Goal: Task Accomplishment & Management: Manage account settings

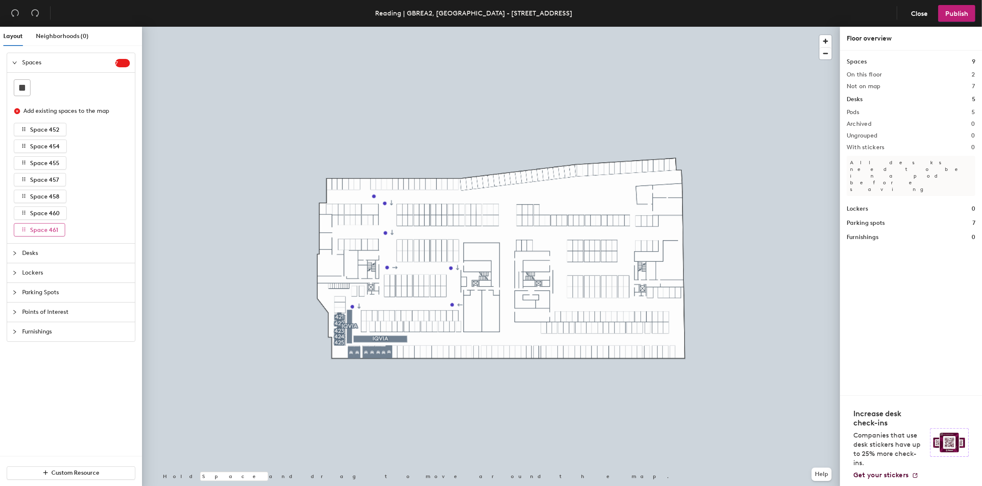
click at [21, 230] on icon "button" at bounding box center [24, 229] width 6 height 6
click at [16, 112] on icon "close-circle" at bounding box center [17, 111] width 6 height 6
click at [16, 113] on icon "close-circle" at bounding box center [17, 111] width 6 height 6
click at [22, 130] on icon "button" at bounding box center [24, 129] width 6 height 6
click at [128, 67] on div "Spaces 7" at bounding box center [71, 62] width 128 height 19
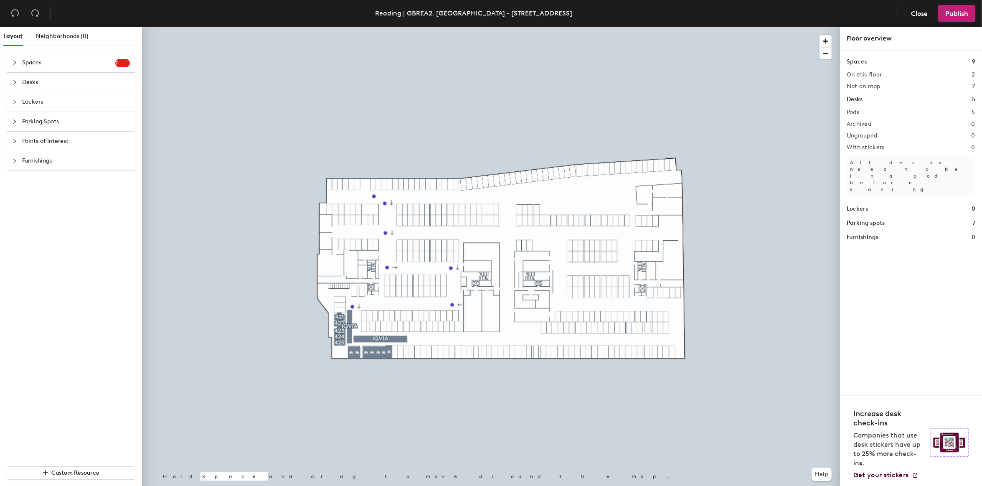
click at [15, 81] on icon "collapsed" at bounding box center [14, 82] width 3 height 4
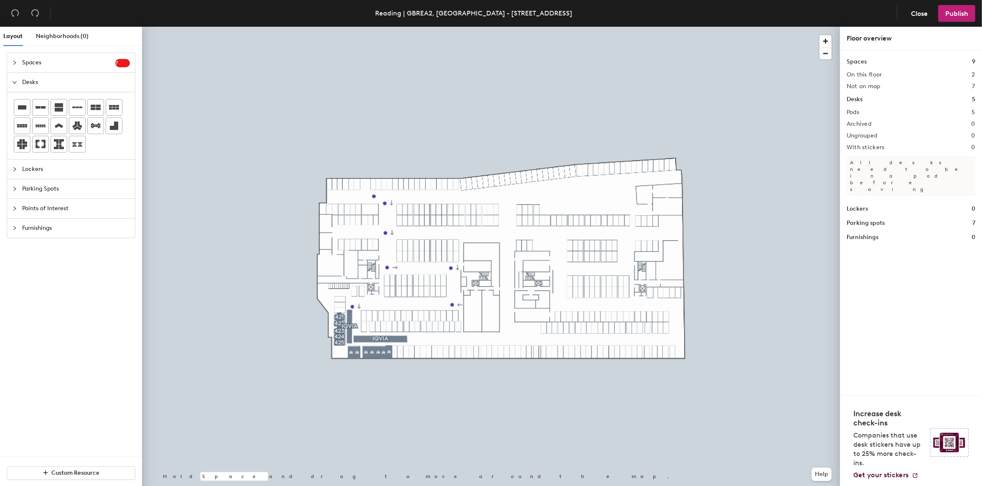
click at [15, 81] on icon "expanded" at bounding box center [14, 82] width 5 height 5
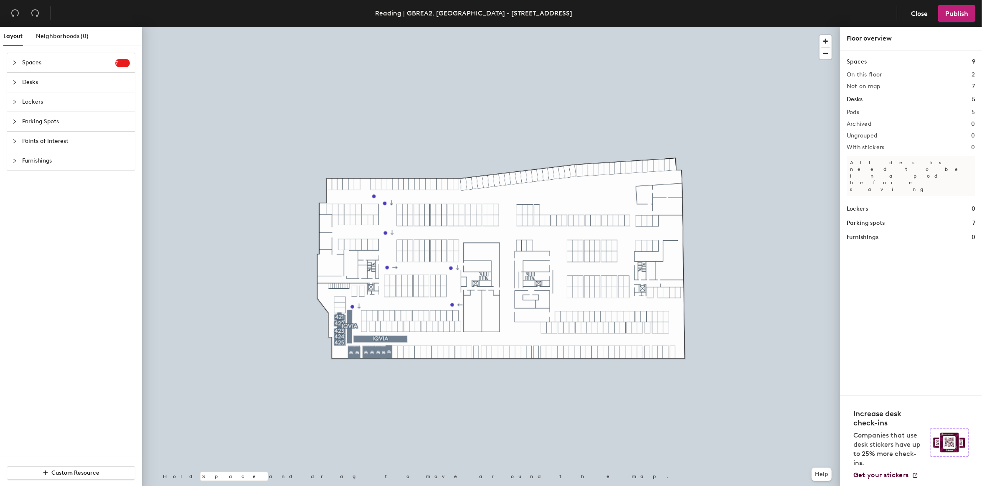
click at [15, 103] on icon "collapsed" at bounding box center [14, 101] width 5 height 5
click at [15, 103] on icon "expanded" at bounding box center [14, 101] width 5 height 5
click at [16, 118] on div at bounding box center [17, 121] width 10 height 9
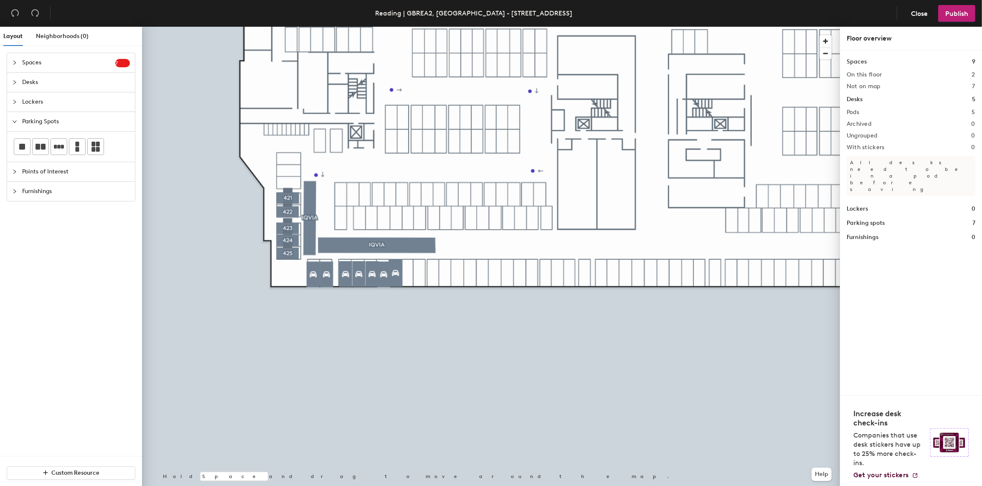
click at [287, 27] on div at bounding box center [491, 27] width 698 height 0
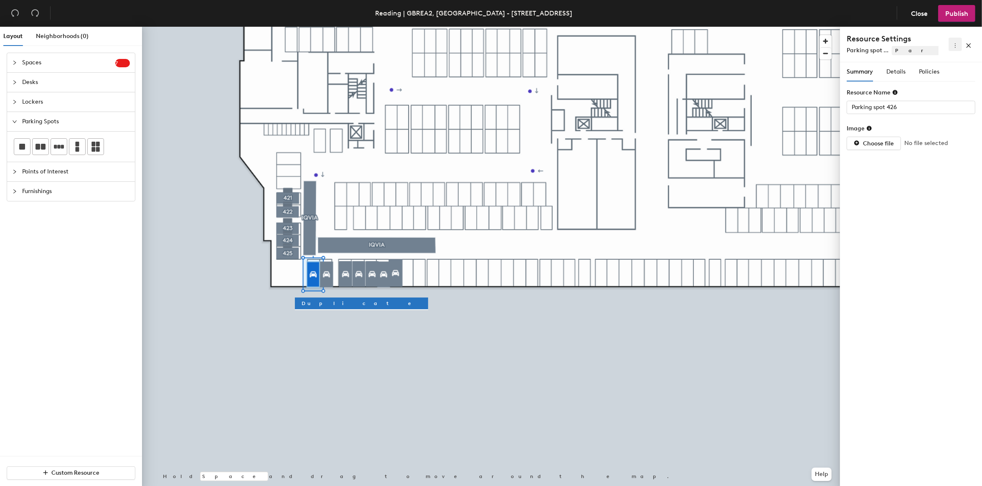
click at [955, 44] on icon "more" at bounding box center [955, 46] width 6 height 6
click at [871, 52] on span "Parking spot ..." at bounding box center [868, 50] width 42 height 7
click at [901, 53] on span "Parking Spots" at bounding box center [989, 50] width 195 height 9
click at [953, 47] on icon "more" at bounding box center [955, 46] width 6 height 6
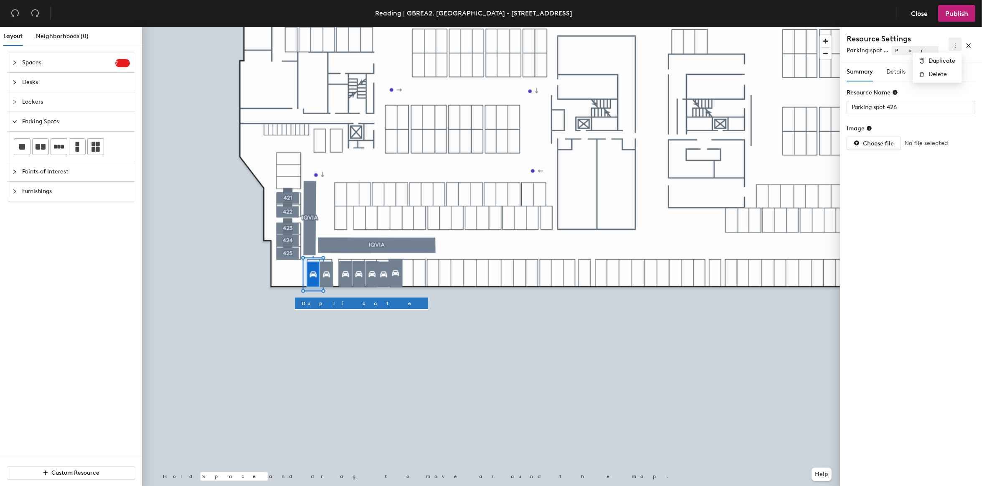
click at [953, 47] on icon "more" at bounding box center [955, 46] width 6 height 6
click at [898, 75] on span "Details" at bounding box center [895, 71] width 19 height 7
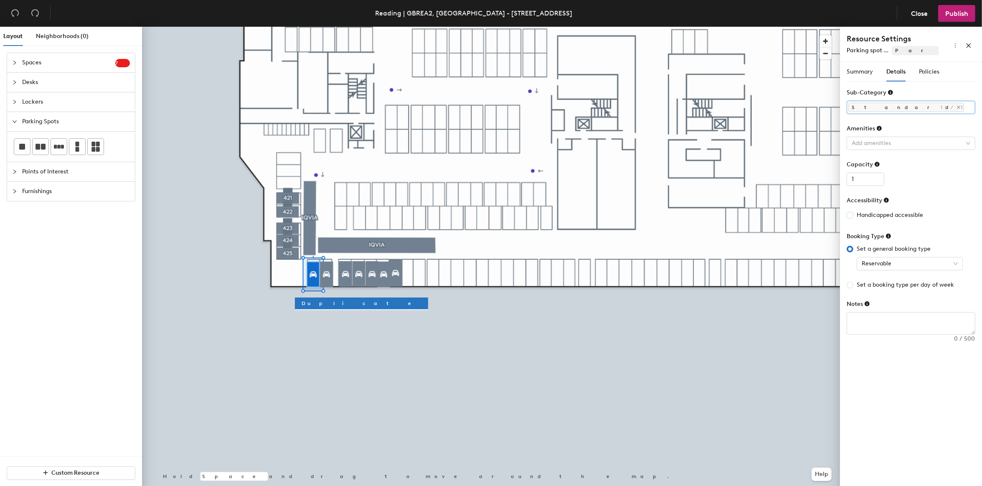
click at [924, 106] on div "Standard" at bounding box center [906, 107] width 117 height 12
click at [924, 107] on div "Standard" at bounding box center [906, 107] width 117 height 12
click at [850, 286] on input "Set a booking type per day of week" at bounding box center [850, 284] width 7 height 7
radio input "true"
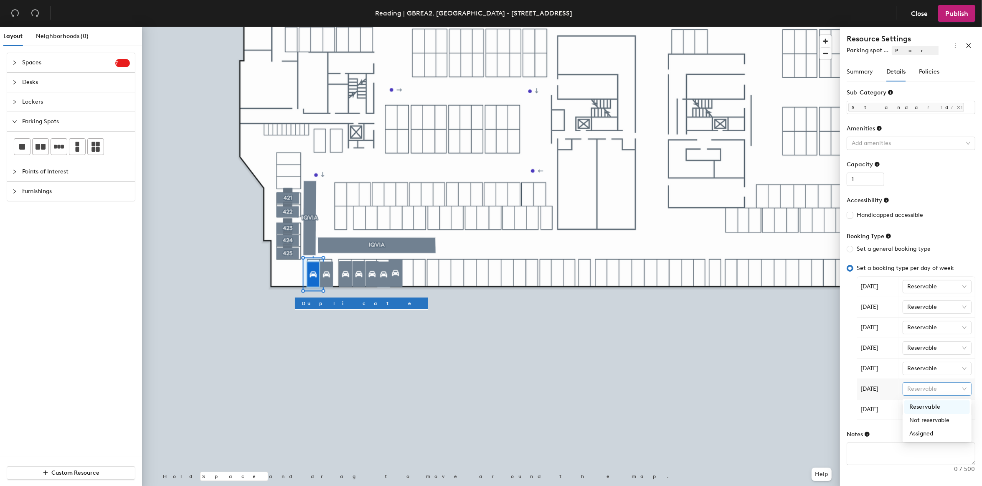
click at [964, 390] on span "Reservable" at bounding box center [937, 389] width 59 height 13
click at [950, 418] on div "Not reservable" at bounding box center [937, 420] width 56 height 9
click at [966, 408] on span "Reservable" at bounding box center [937, 409] width 59 height 13
click at [965, 408] on span "Reservable" at bounding box center [937, 409] width 59 height 13
click at [964, 398] on td "Not reservable" at bounding box center [937, 389] width 76 height 20
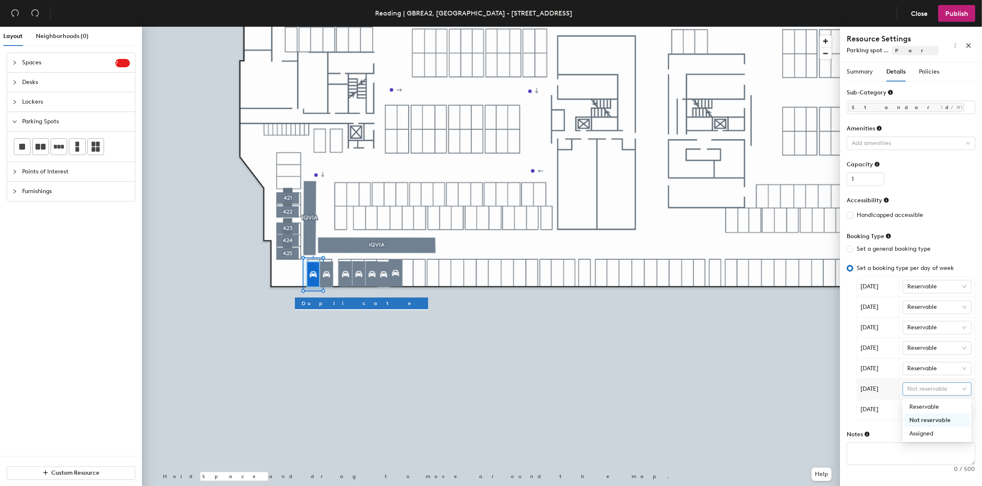
click at [965, 393] on span "Not reservable" at bounding box center [937, 389] width 59 height 13
click at [953, 408] on div "Reservable" at bounding box center [937, 406] width 56 height 9
radio input "true"
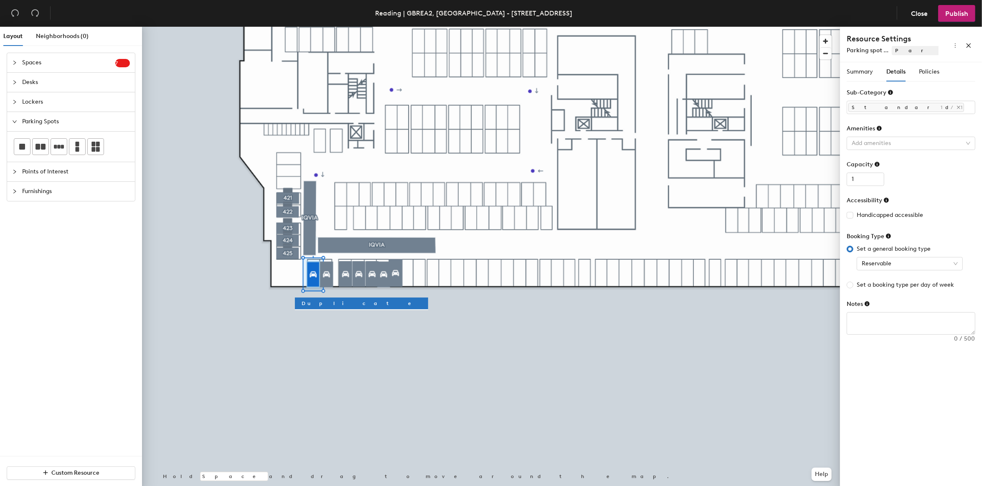
click at [850, 248] on input "Set a general booking type" at bounding box center [850, 249] width 7 height 7
click at [953, 265] on span "Reservable" at bounding box center [910, 263] width 96 height 13
click at [953, 263] on span "Reservable" at bounding box center [910, 263] width 96 height 13
click at [924, 70] on span "Policies" at bounding box center [929, 71] width 20 height 7
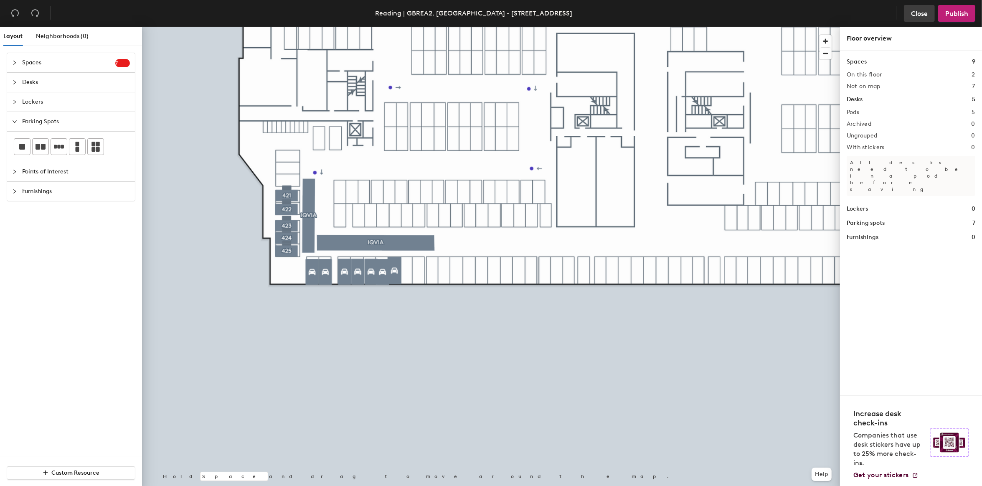
click at [924, 14] on span "Close" at bounding box center [919, 14] width 17 height 8
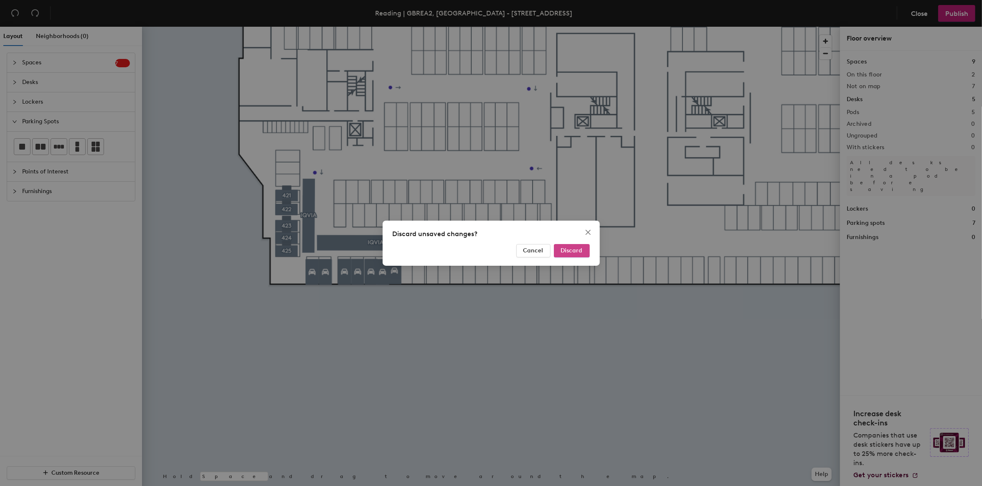
click at [566, 248] on span "Discard" at bounding box center [572, 250] width 22 height 7
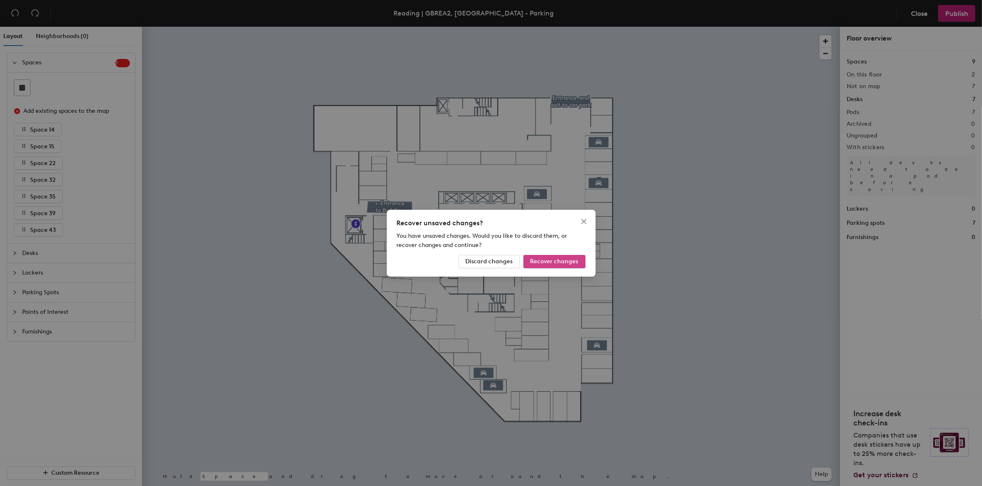
click at [550, 264] on span "Recover changes" at bounding box center [554, 261] width 48 height 7
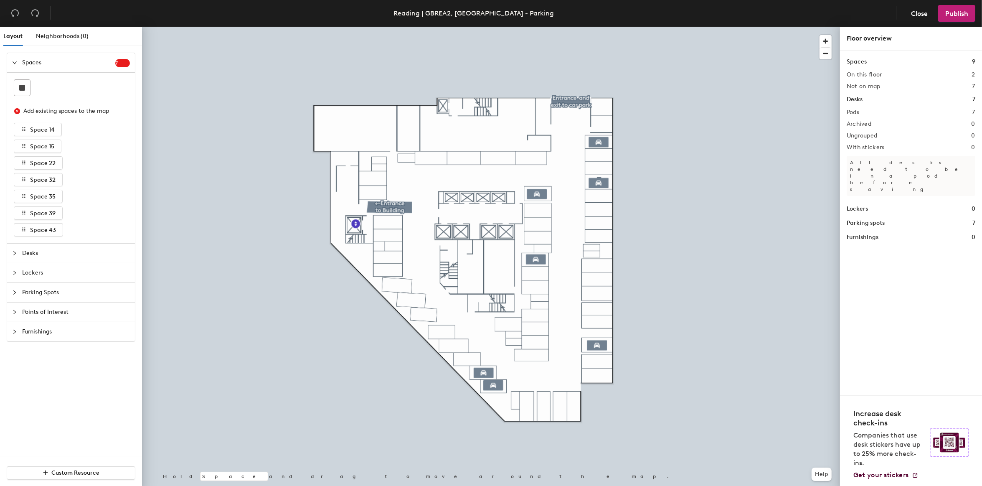
click at [14, 255] on icon "collapsed" at bounding box center [14, 253] width 5 height 5
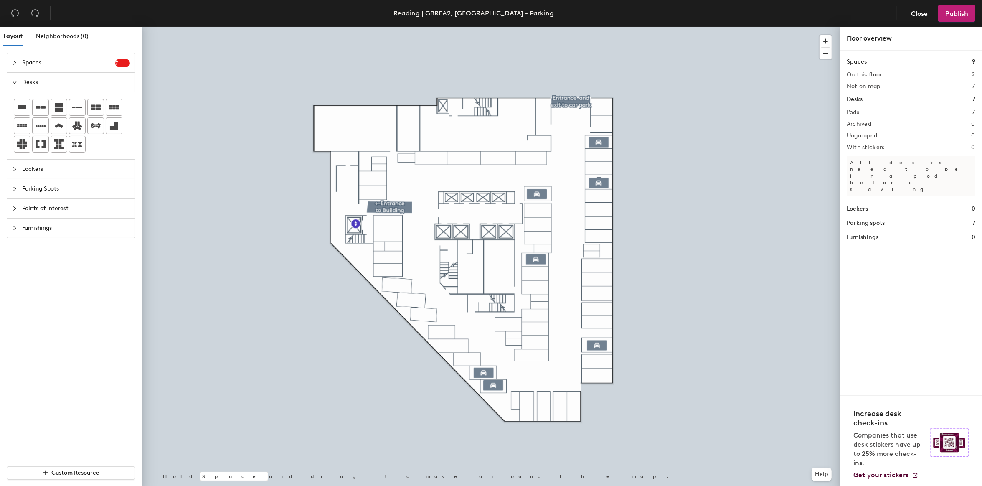
click at [17, 82] on div at bounding box center [17, 82] width 10 height 9
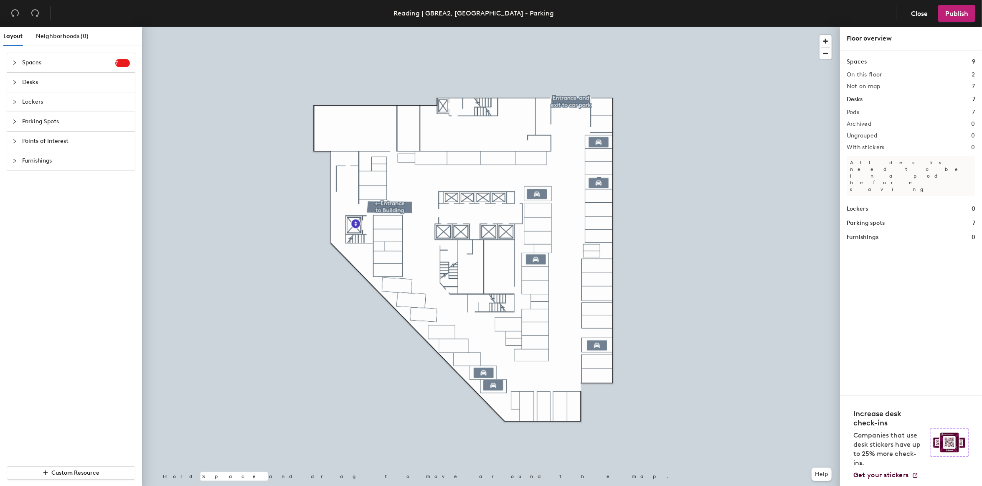
click at [13, 62] on icon "collapsed" at bounding box center [14, 62] width 5 height 5
click at [38, 130] on span "Space 14" at bounding box center [42, 129] width 25 height 7
click at [21, 128] on icon "button" at bounding box center [24, 129] width 6 height 6
click at [21, 130] on icon "button" at bounding box center [24, 129] width 6 height 6
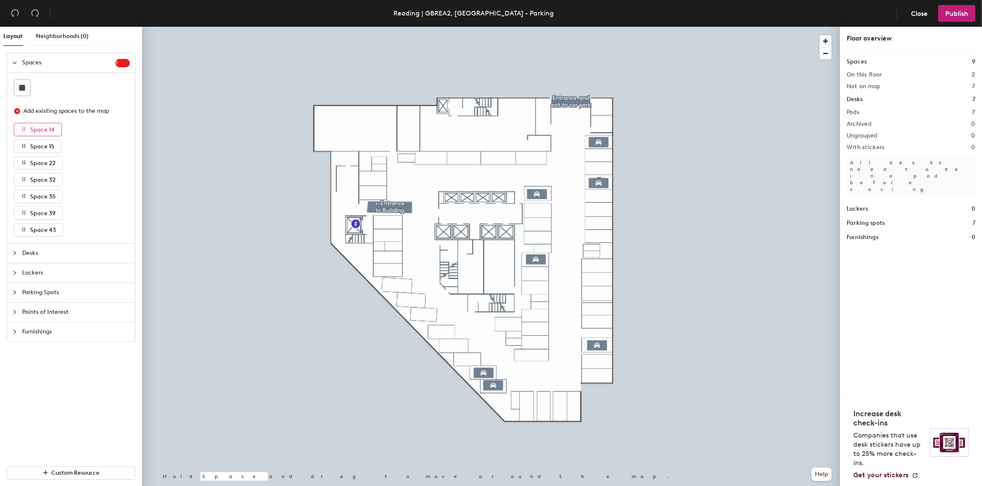
drag, startPoint x: 21, startPoint y: 130, endPoint x: 15, endPoint y: 128, distance: 6.5
click at [15, 128] on button "Space 14" at bounding box center [38, 129] width 48 height 13
click at [863, 88] on h2 "Not on map" at bounding box center [864, 86] width 34 height 7
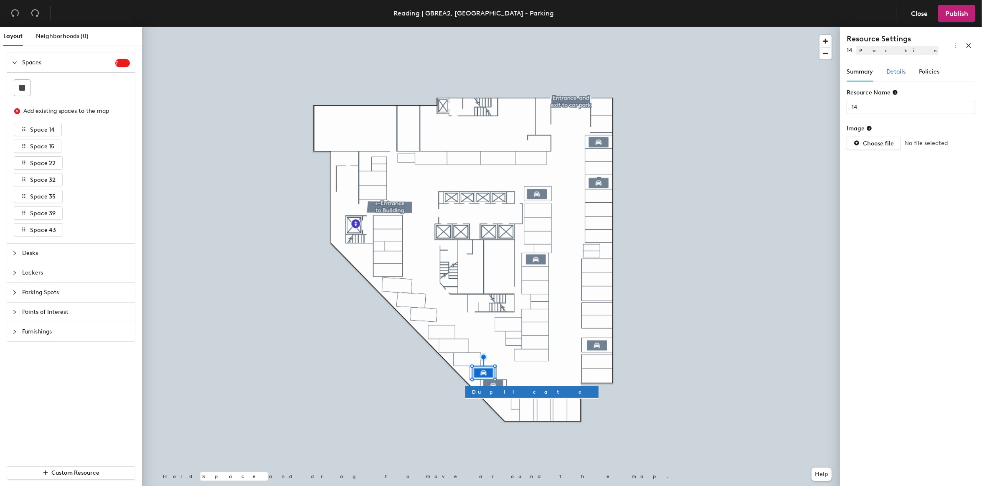
click at [898, 72] on span "Details" at bounding box center [895, 71] width 19 height 7
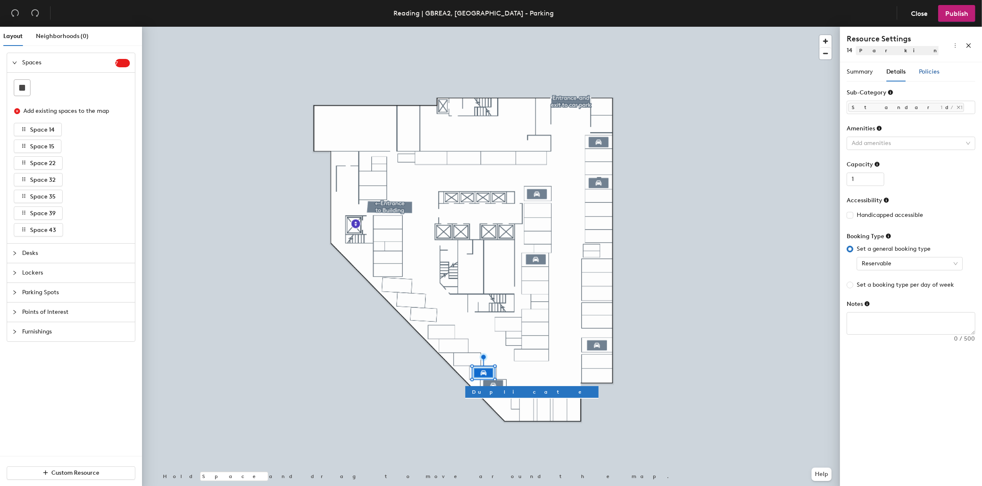
click at [928, 74] on span "Policies" at bounding box center [929, 71] width 20 height 7
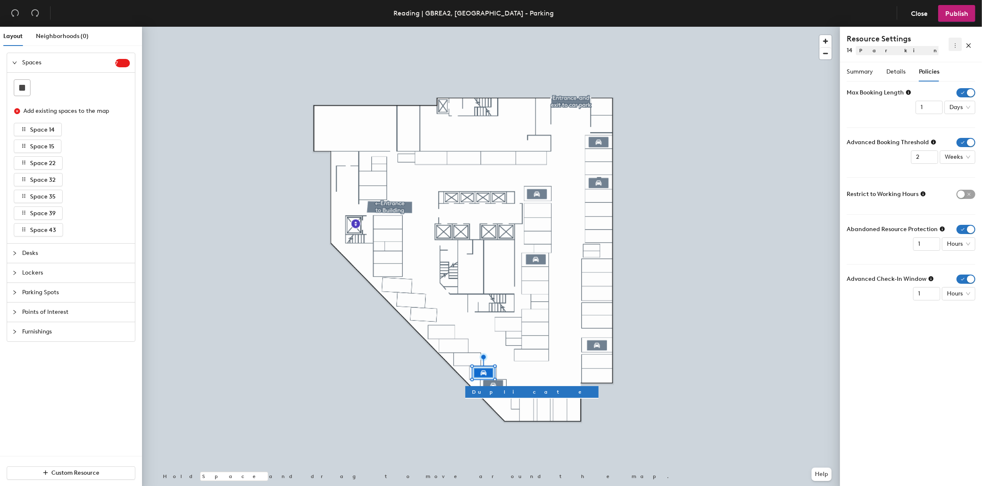
click at [955, 50] on button "button" at bounding box center [954, 44] width 13 height 13
click at [955, 48] on icon "more" at bounding box center [955, 46] width 6 height 6
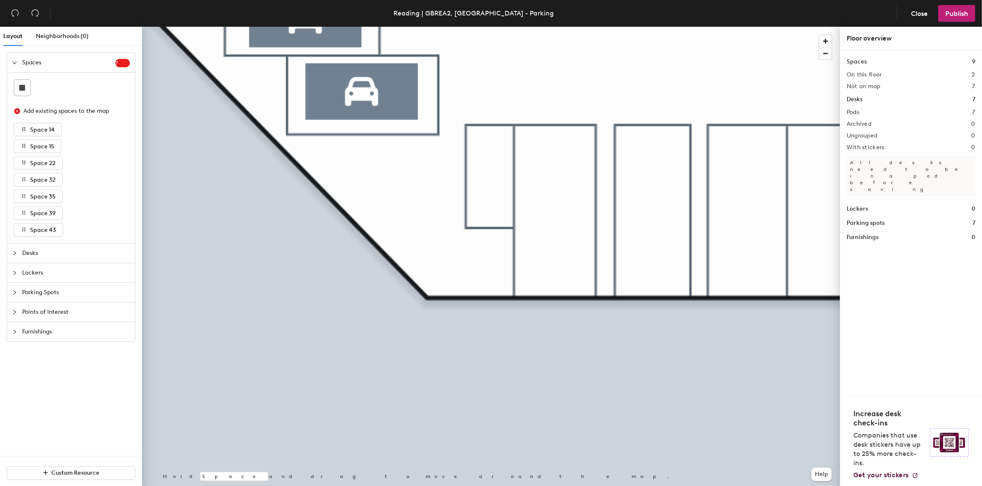
click at [15, 59] on div at bounding box center [17, 62] width 10 height 9
click at [26, 82] on span "Desks" at bounding box center [76, 82] width 108 height 19
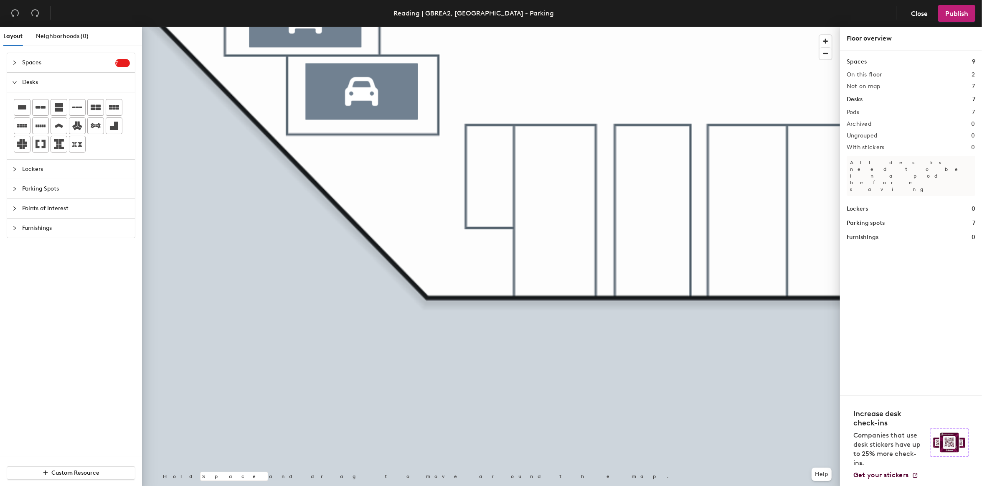
click at [15, 78] on div at bounding box center [17, 82] width 10 height 9
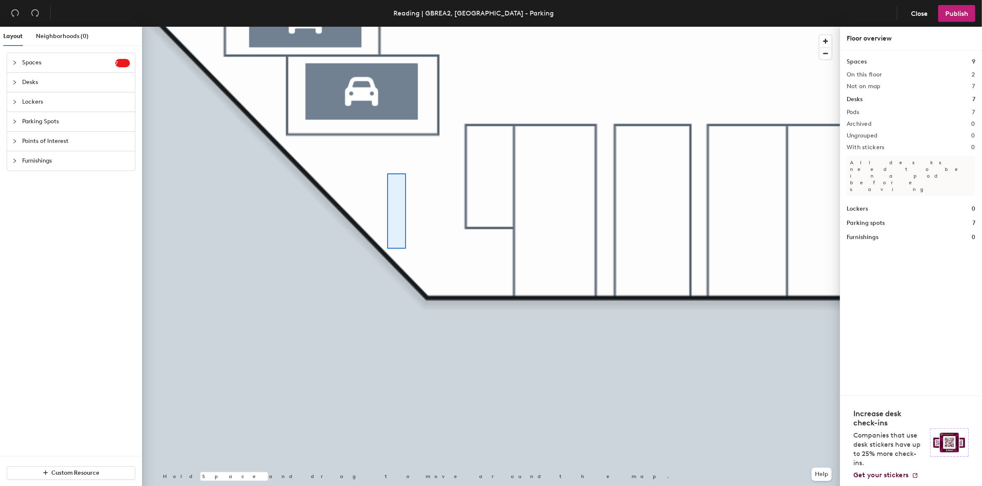
click at [408, 27] on div at bounding box center [491, 27] width 698 height 0
click at [20, 63] on div at bounding box center [17, 62] width 10 height 9
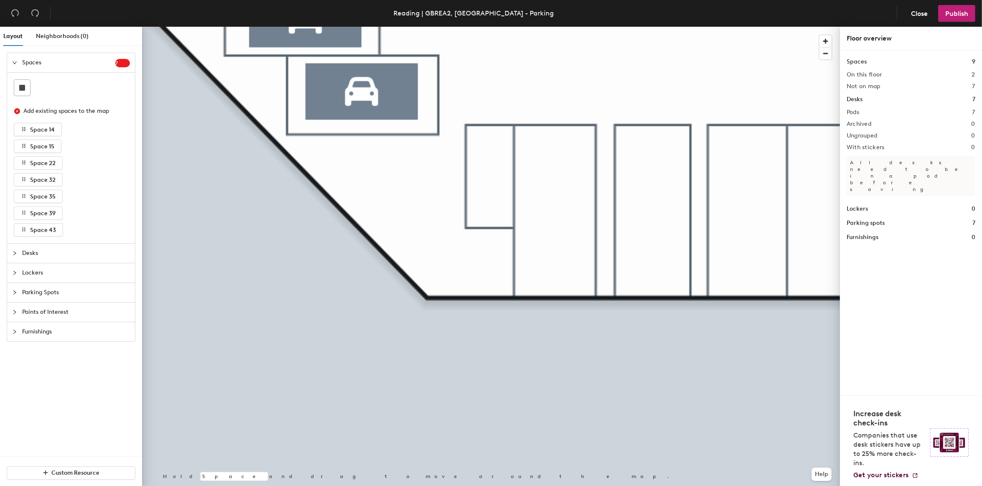
click at [19, 63] on div at bounding box center [17, 62] width 10 height 9
click at [126, 63] on span "7" at bounding box center [122, 63] width 15 height 6
click at [13, 82] on icon "collapsed" at bounding box center [14, 82] width 5 height 5
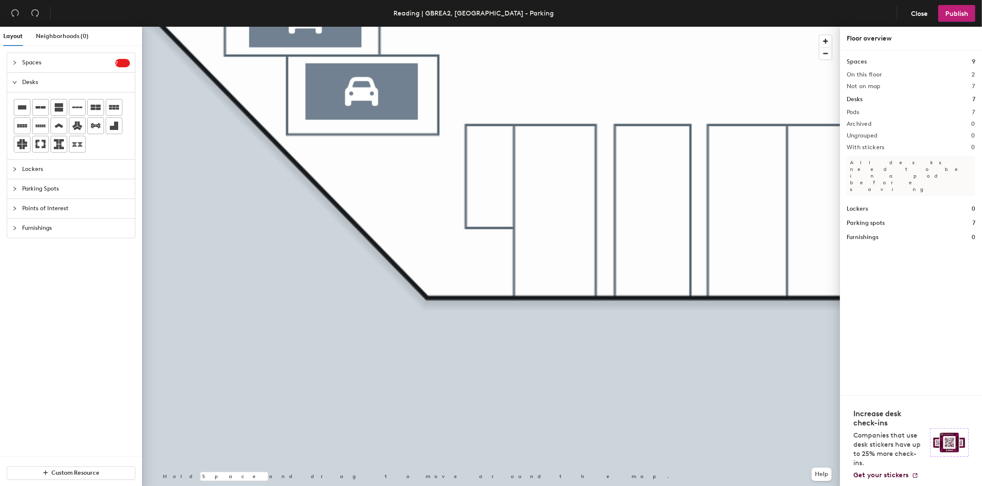
drag, startPoint x: 15, startPoint y: 84, endPoint x: 32, endPoint y: 86, distance: 17.4
click at [15, 83] on icon "expanded" at bounding box center [14, 82] width 5 height 5
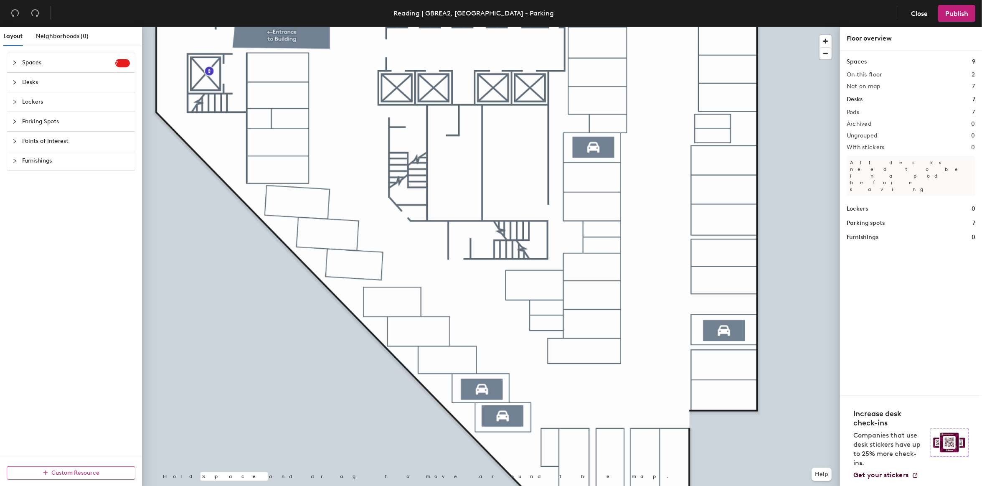
click at [73, 476] on span "Custom Resource" at bounding box center [76, 472] width 48 height 7
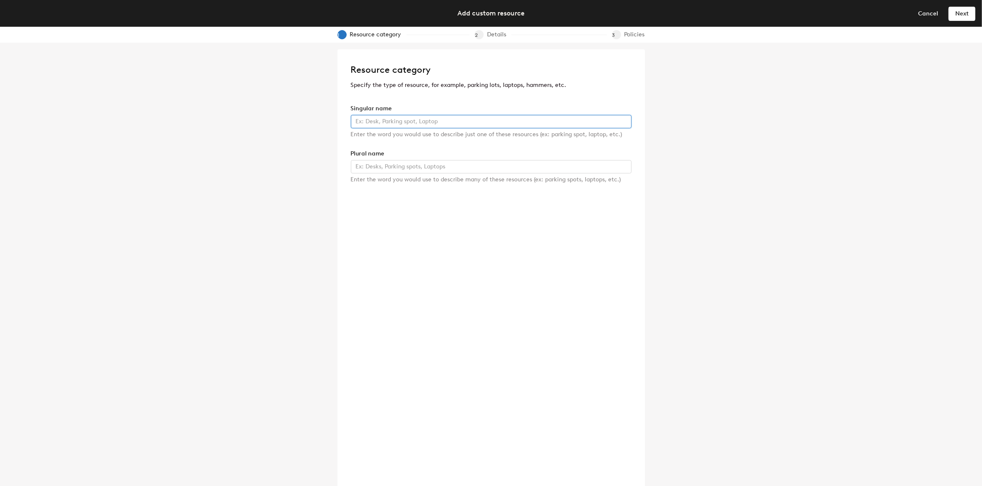
click at [406, 122] on input "text" at bounding box center [491, 121] width 281 height 13
type input "d"
click at [930, 15] on span "Cancel" at bounding box center [928, 13] width 20 height 7
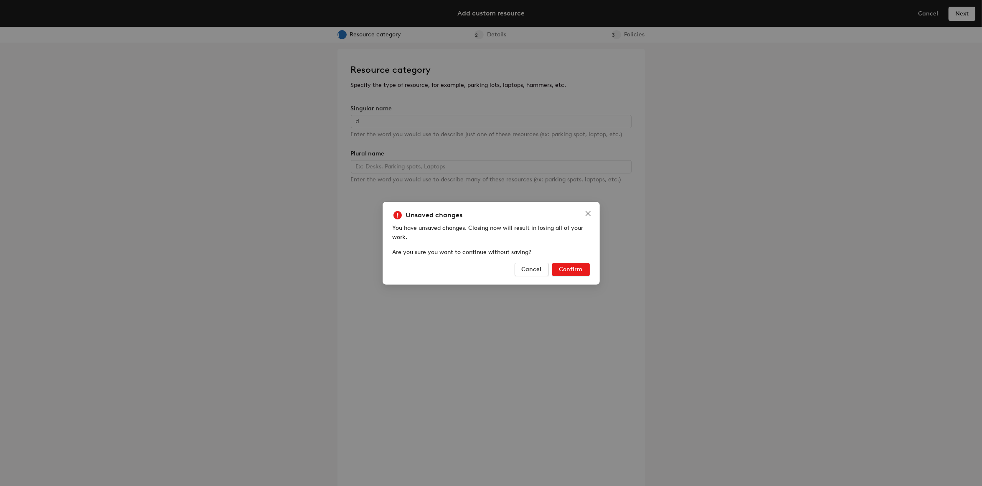
click at [573, 270] on span "Confirm" at bounding box center [570, 269] width 23 height 7
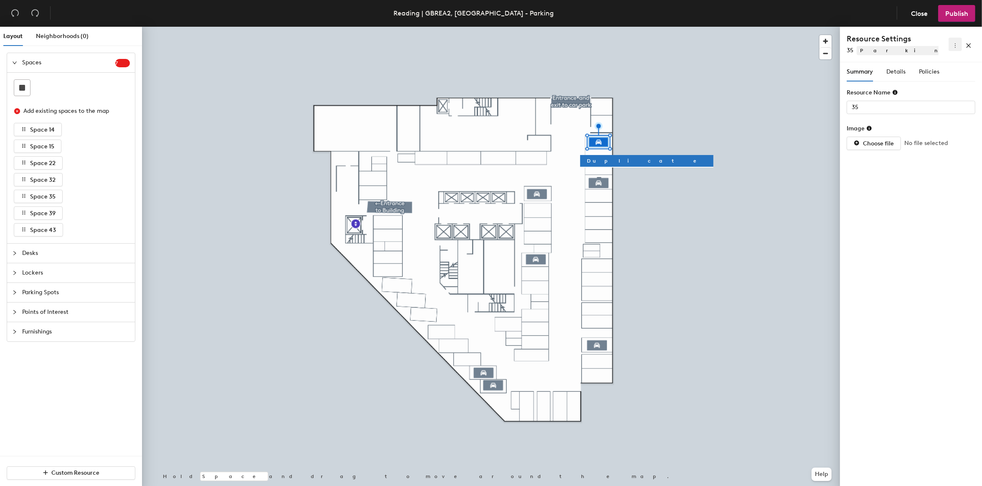
click at [953, 47] on icon "more" at bounding box center [955, 46] width 6 height 6
click at [953, 48] on icon "more" at bounding box center [955, 46] width 6 height 6
click at [16, 63] on icon "expanded" at bounding box center [14, 62] width 5 height 5
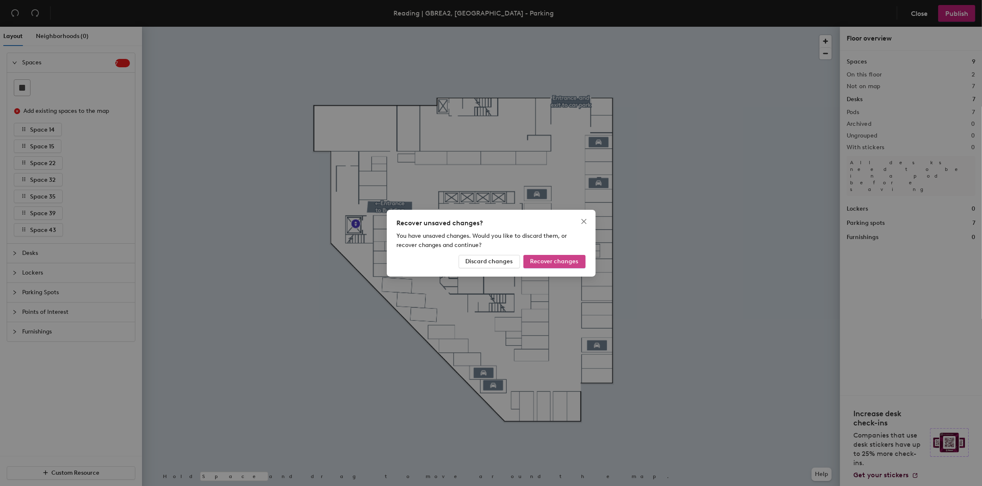
click at [535, 260] on span "Recover changes" at bounding box center [554, 261] width 48 height 7
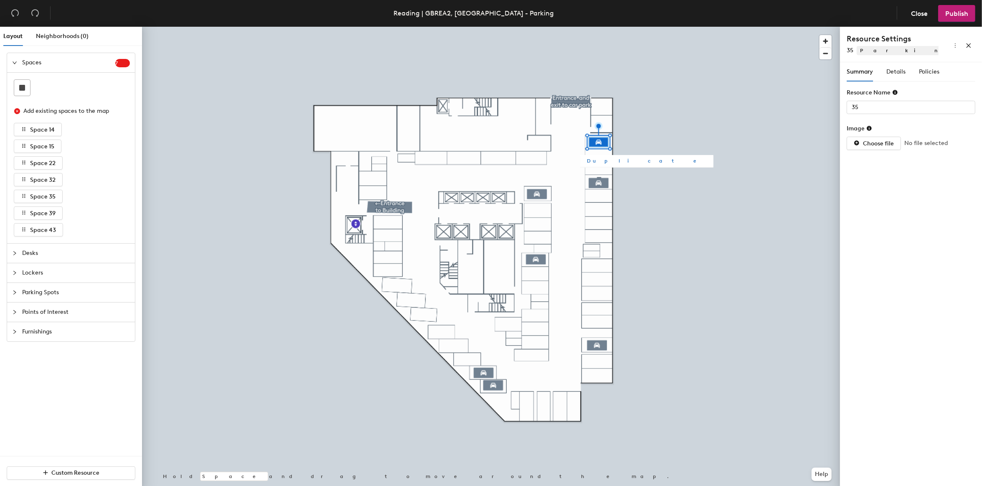
type input "14"
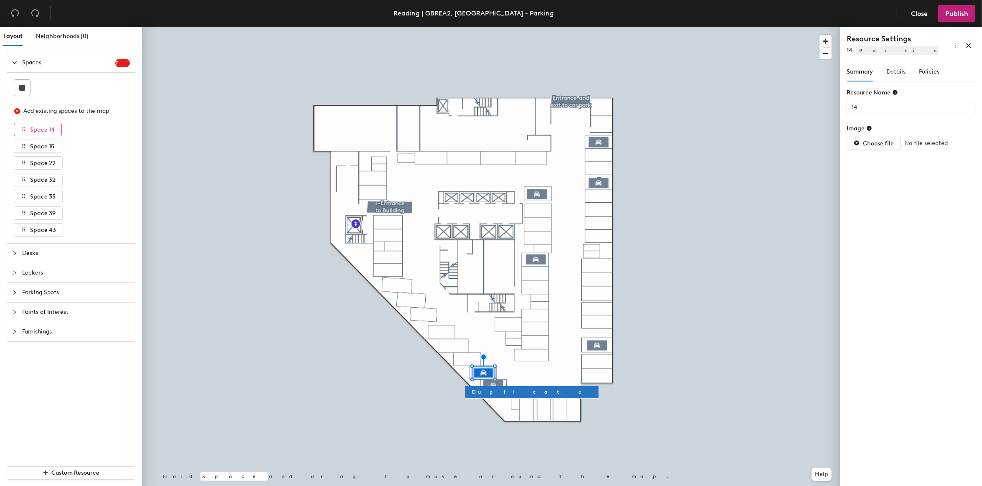
click at [41, 130] on span "Space 14" at bounding box center [42, 129] width 25 height 7
drag, startPoint x: 43, startPoint y: 129, endPoint x: 54, endPoint y: 130, distance: 11.3
click at [54, 130] on button "Space 14" at bounding box center [38, 129] width 48 height 13
drag, startPoint x: 46, startPoint y: 127, endPoint x: 55, endPoint y: 115, distance: 14.3
click at [55, 115] on div "Add existing spaces to the map Space 14 Space 15 Space 22 Space 32 Space 35 Spa…" at bounding box center [71, 170] width 114 height 134
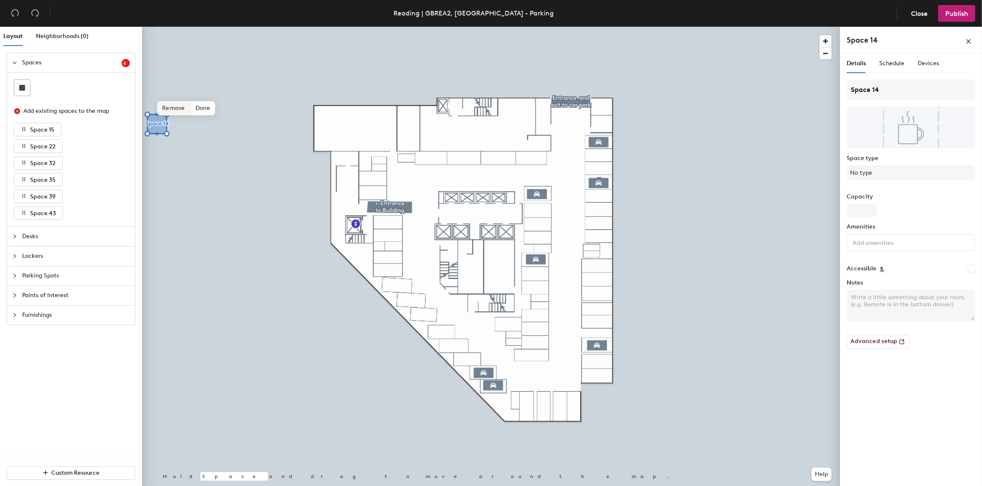
click at [178, 109] on span "Remove" at bounding box center [173, 108] width 33 height 14
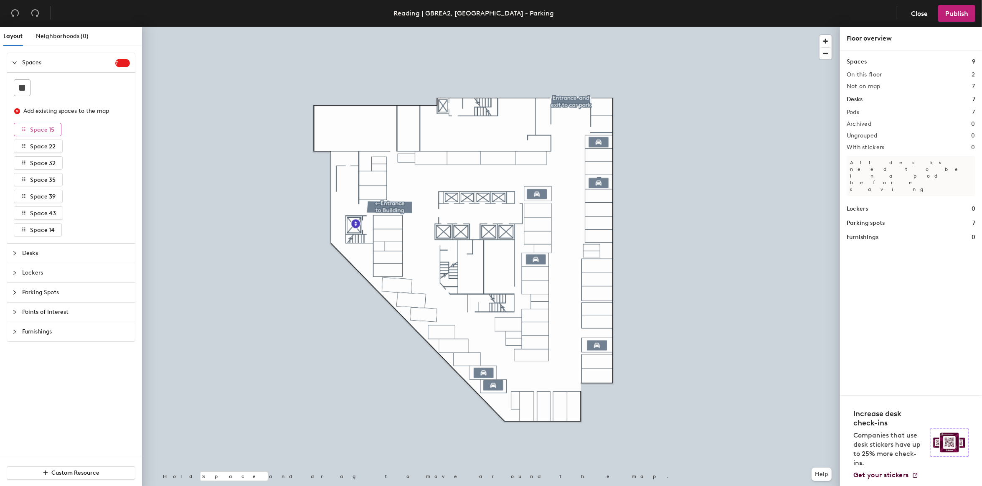
click at [55, 130] on button "Space 15" at bounding box center [38, 129] width 48 height 13
click at [15, 61] on icon "expanded" at bounding box center [14, 62] width 5 height 5
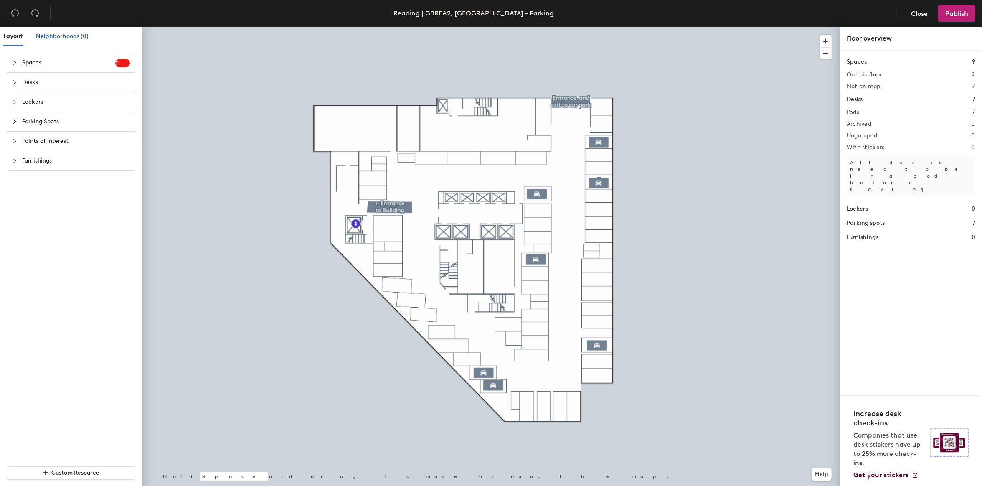
click at [63, 36] on span "Neighborhoods (0)" at bounding box center [62, 36] width 53 height 7
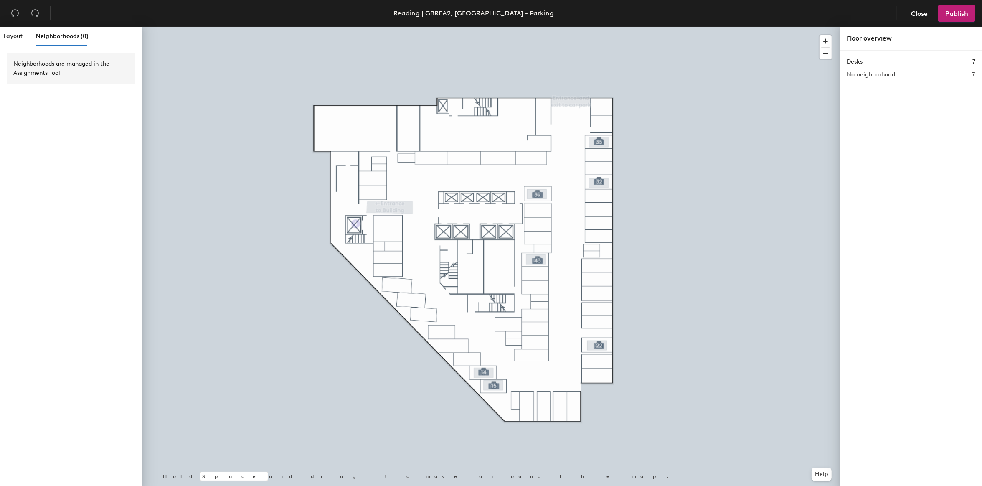
click at [859, 64] on h1 "Desks" at bounding box center [855, 61] width 16 height 9
click at [80, 63] on div "Neighborhoods are managed in the Assignments Tool" at bounding box center [70, 68] width 115 height 18
click at [484, 27] on div at bounding box center [491, 27] width 698 height 0
click at [15, 37] on span "Layout" at bounding box center [12, 36] width 19 height 7
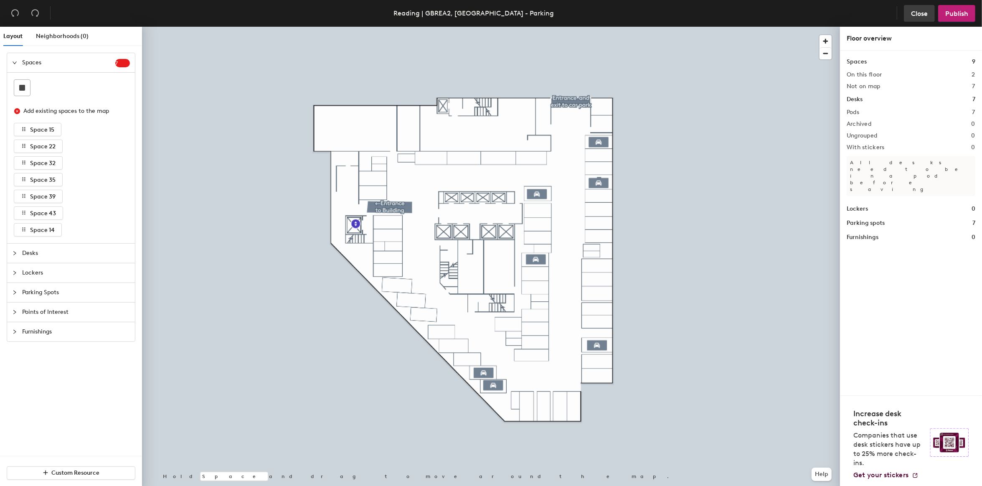
click at [922, 16] on span "Close" at bounding box center [919, 14] width 17 height 8
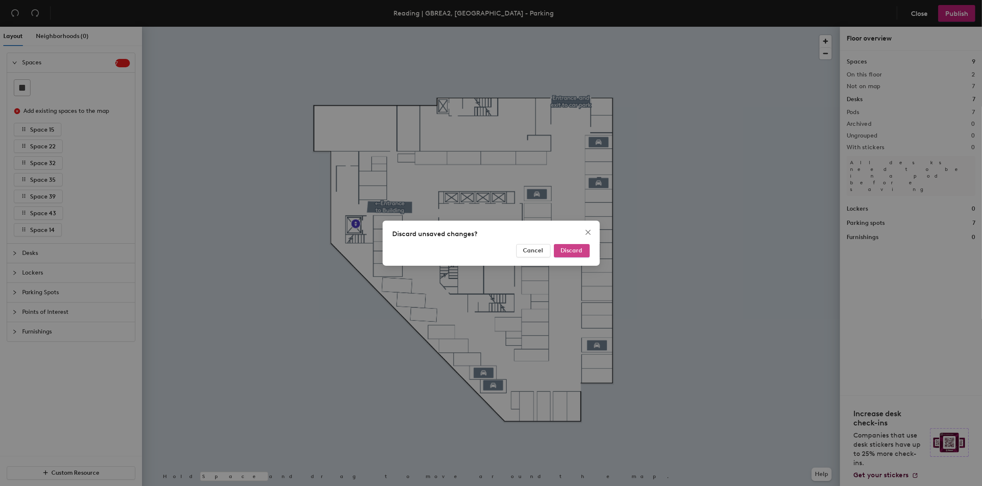
click at [568, 250] on span "Discard" at bounding box center [572, 250] width 22 height 7
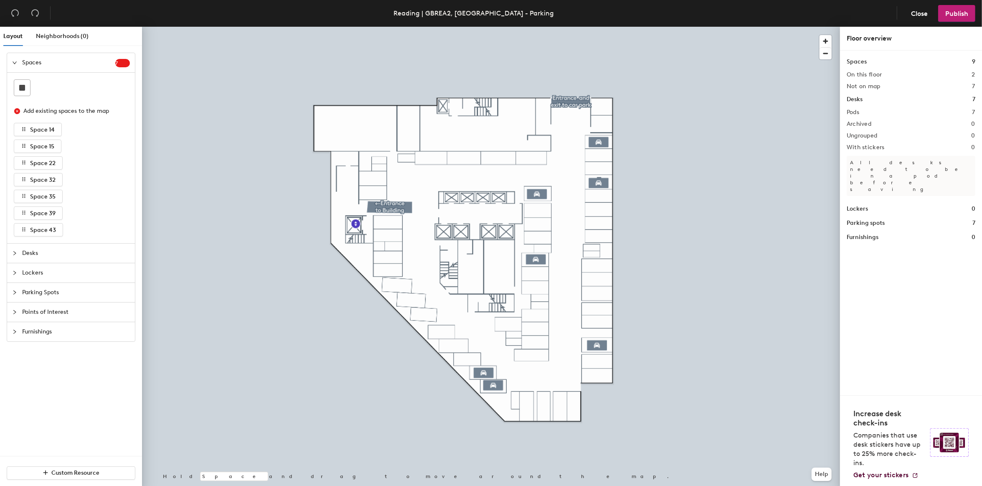
click at [15, 63] on icon "expanded" at bounding box center [14, 62] width 5 height 5
click at [11, 120] on div "Parking Spots" at bounding box center [71, 121] width 128 height 19
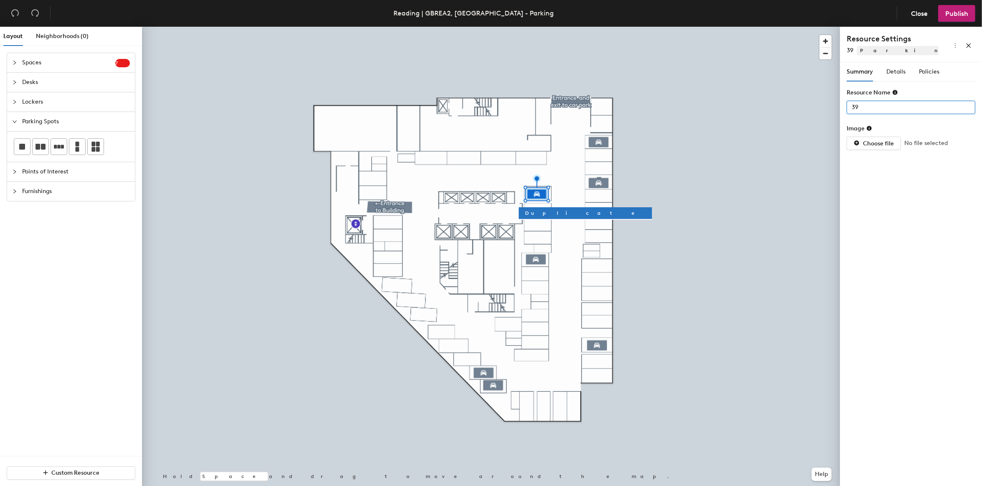
click at [852, 107] on input "39" at bounding box center [911, 107] width 129 height 13
click at [894, 92] on icon at bounding box center [895, 92] width 6 height 6
click at [853, 105] on input "39" at bounding box center [911, 107] width 129 height 13
click at [865, 106] on input "39" at bounding box center [911, 107] width 129 height 13
click at [944, 49] on icon "button" at bounding box center [943, 52] width 6 height 6
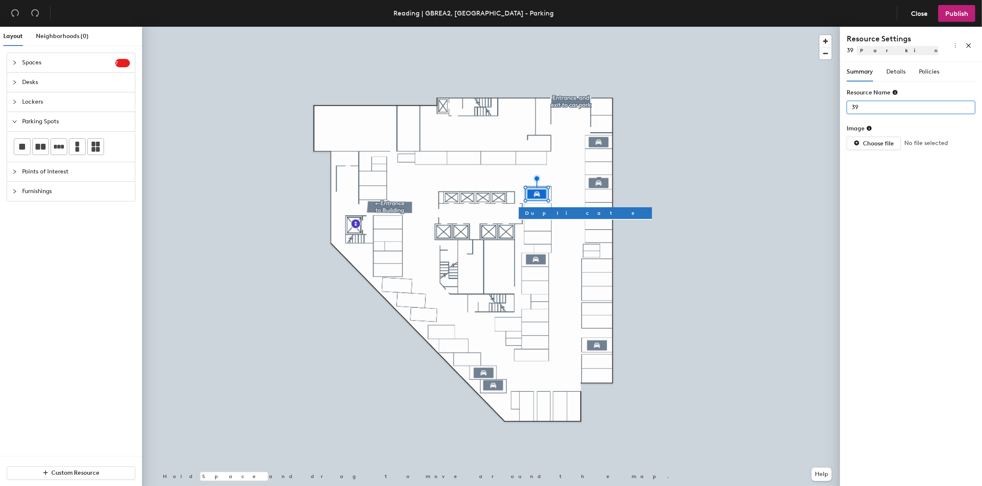
click at [851, 107] on input "39" at bounding box center [911, 107] width 129 height 13
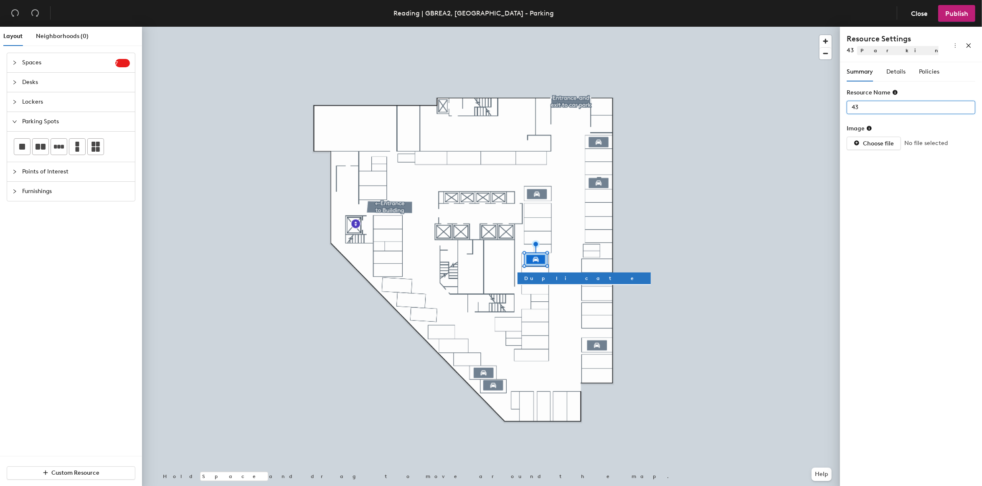
click at [852, 109] on input "43" at bounding box center [911, 107] width 129 height 13
type input "Parking Bay 43"
click at [734, 27] on div at bounding box center [491, 27] width 698 height 0
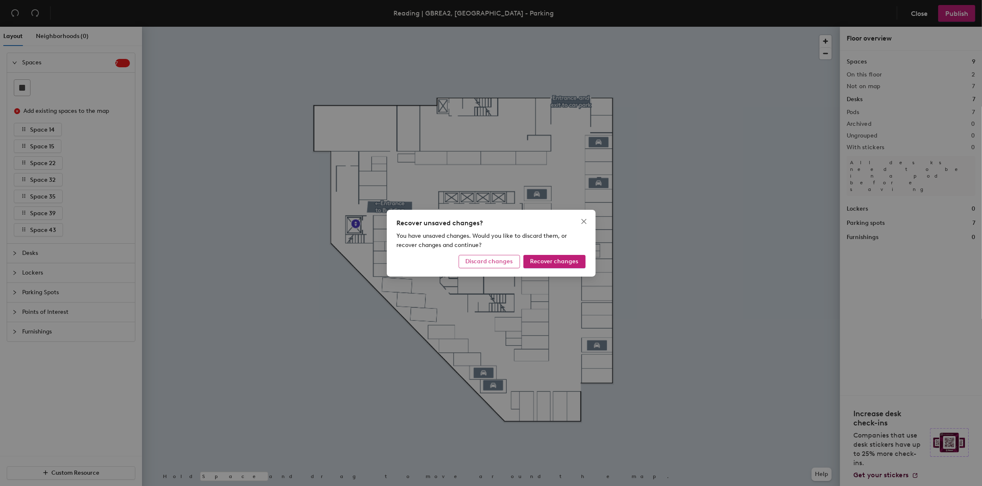
click at [500, 264] on span "Discard changes" at bounding box center [489, 261] width 47 height 7
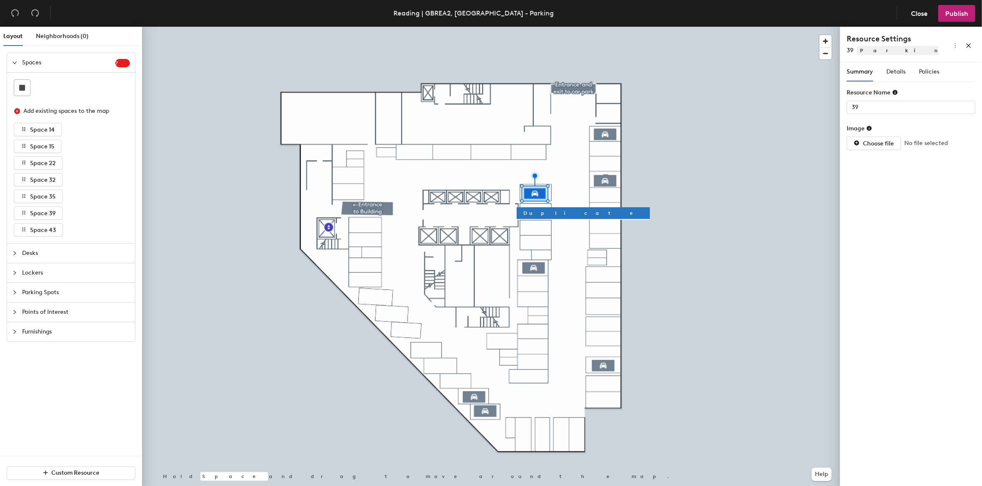
click at [18, 253] on div at bounding box center [17, 252] width 10 height 9
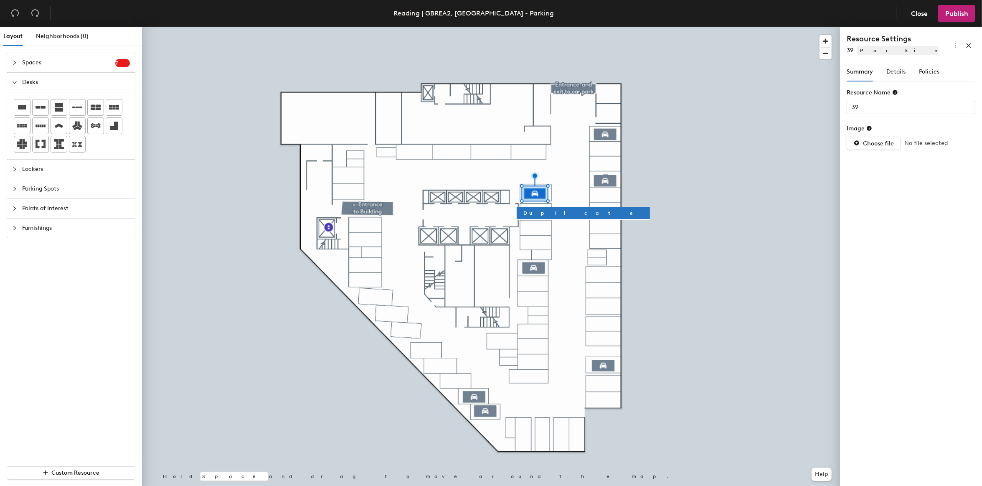
click at [15, 81] on icon "expanded" at bounding box center [14, 82] width 5 height 5
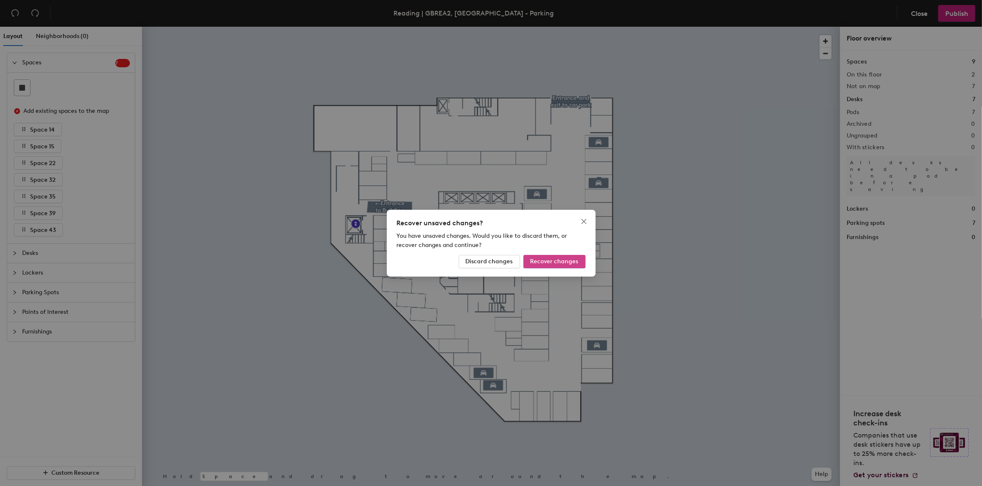
click at [553, 262] on span "Recover changes" at bounding box center [554, 261] width 48 height 7
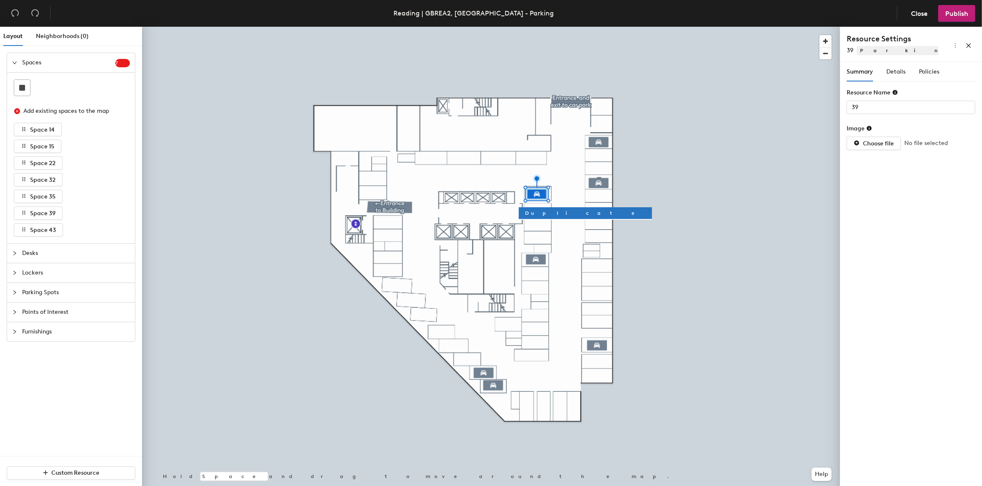
click at [677, 27] on div at bounding box center [491, 27] width 698 height 0
click at [956, 48] on icon "more" at bounding box center [955, 46] width 6 height 6
click at [945, 73] on span "Delete" at bounding box center [941, 74] width 27 height 9
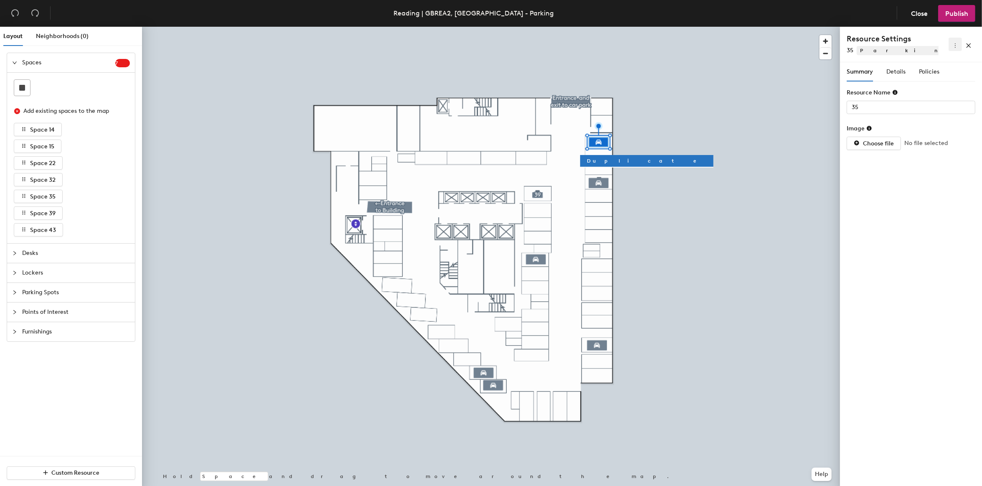
click at [954, 47] on icon "more" at bounding box center [955, 46] width 6 height 6
click at [943, 74] on span "Delete" at bounding box center [941, 74] width 27 height 9
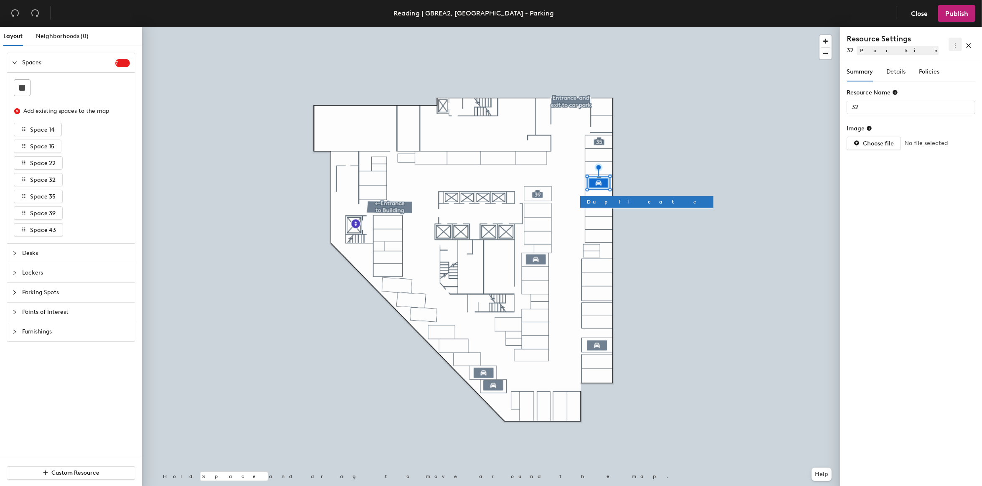
click at [957, 48] on icon "more" at bounding box center [955, 46] width 6 height 6
click at [948, 73] on span "Delete" at bounding box center [941, 74] width 27 height 9
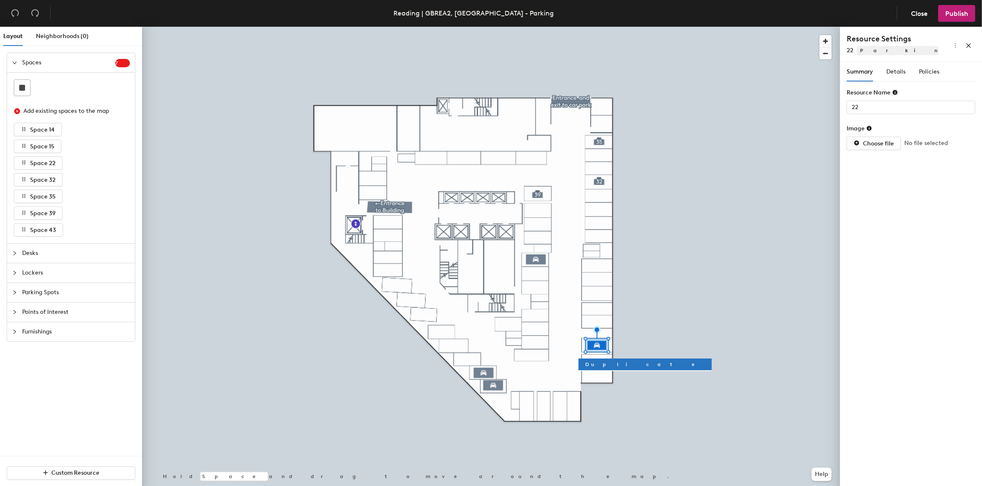
type input "43"
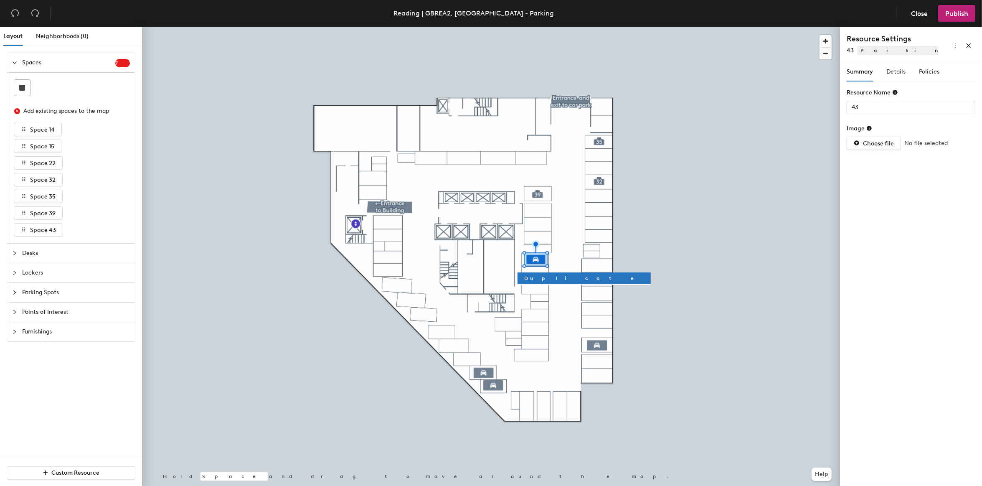
click at [542, 27] on div at bounding box center [491, 27] width 698 height 0
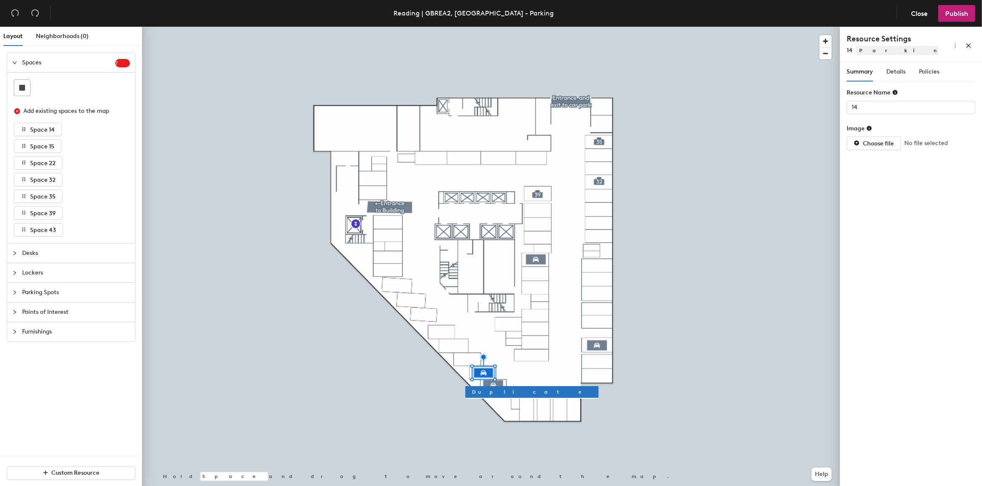
type input "15"
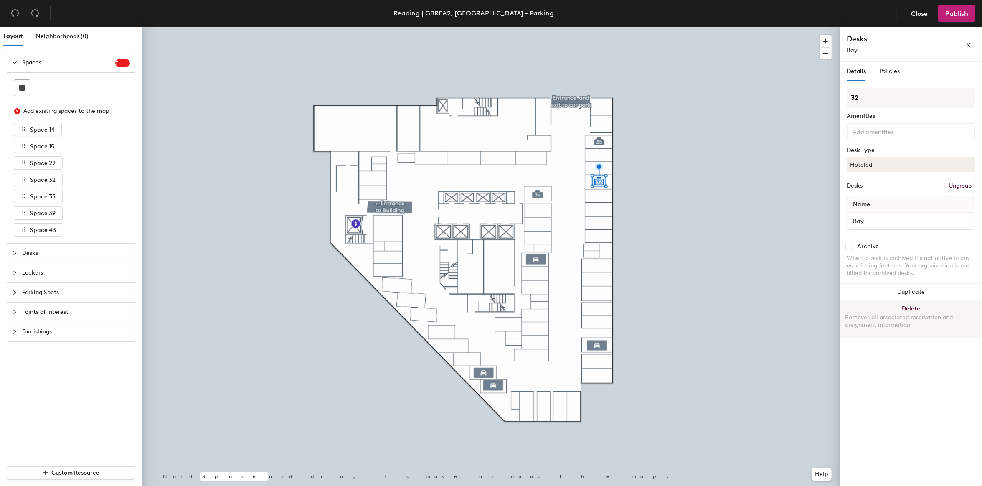
click at [915, 305] on button "Delete Removes all associated reservation and assignment information" at bounding box center [911, 318] width 142 height 37
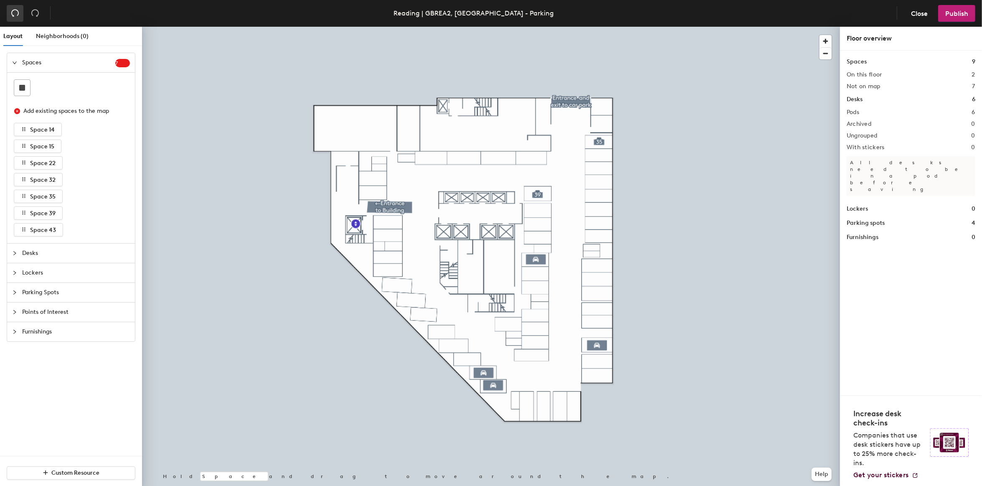
click at [13, 12] on icon "undo" at bounding box center [15, 13] width 8 height 8
click at [597, 27] on div at bounding box center [491, 27] width 698 height 0
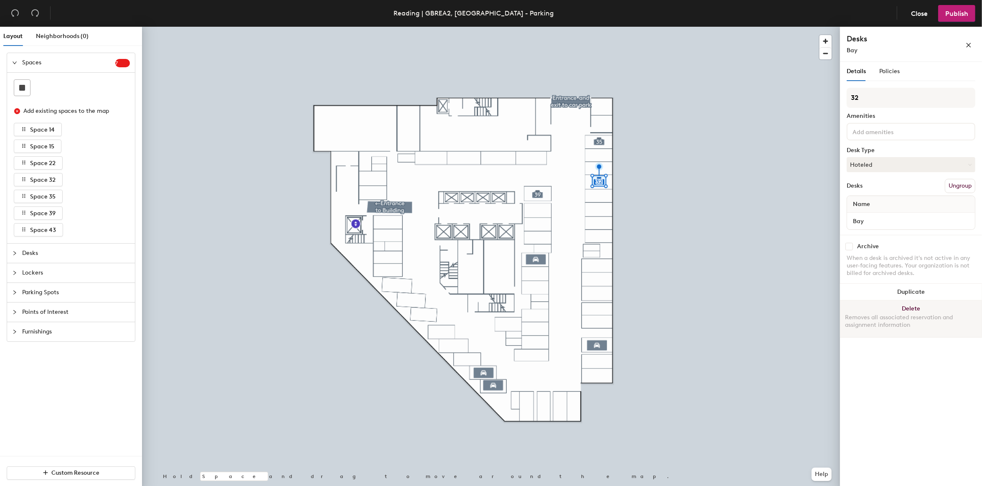
click at [913, 306] on button "Delete Removes all associated reservation and assignment information" at bounding box center [911, 318] width 142 height 37
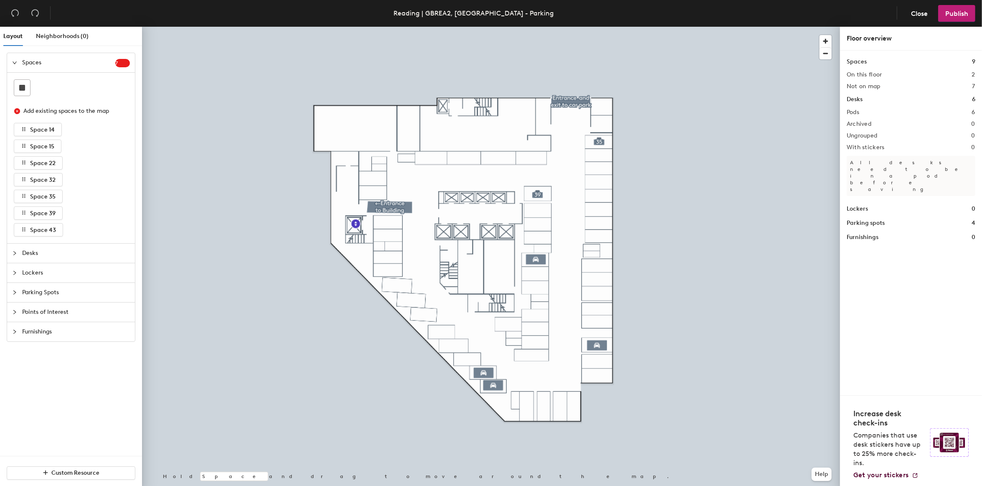
click at [18, 293] on div at bounding box center [17, 292] width 10 height 9
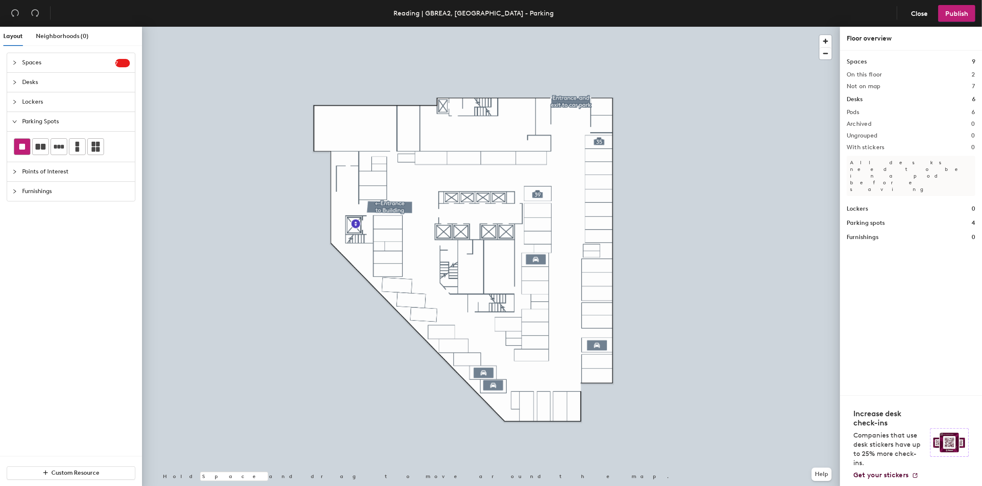
click at [30, 150] on div at bounding box center [22, 147] width 16 height 16
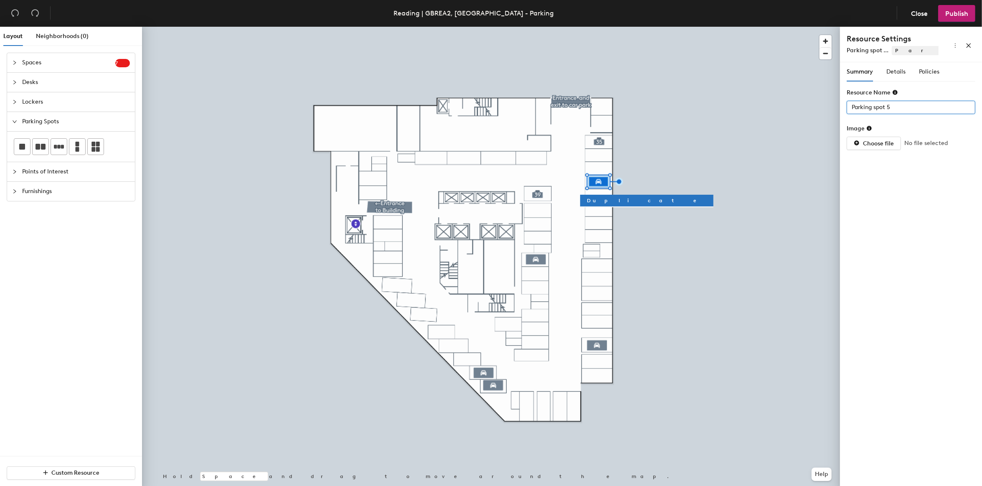
click at [897, 109] on input "Parking spot 5" at bounding box center [911, 107] width 129 height 13
click at [897, 108] on input "Parking spot 5" at bounding box center [911, 107] width 129 height 13
type input "Parking spot 32"
click at [903, 69] on span "Details" at bounding box center [895, 71] width 19 height 7
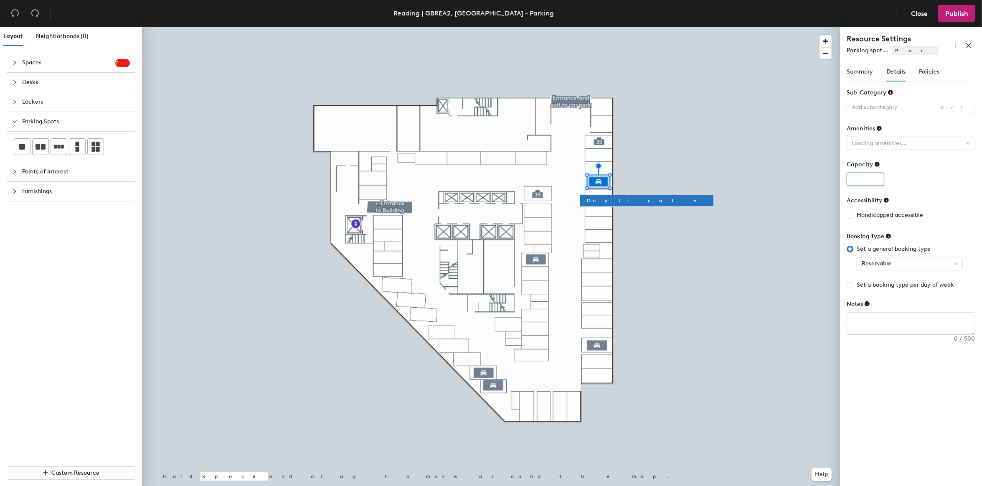
type input "1"
click at [875, 176] on input "1" at bounding box center [866, 178] width 38 height 13
click at [917, 107] on div at bounding box center [906, 107] width 117 height 12
click at [887, 157] on div "Standard" at bounding box center [910, 158] width 115 height 12
click at [954, 266] on span "Reservable" at bounding box center [910, 263] width 96 height 13
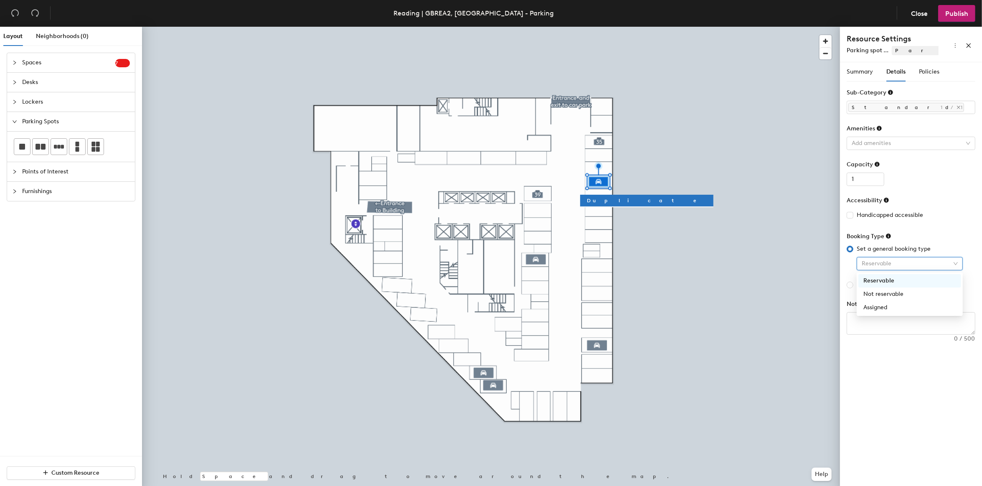
click at [954, 266] on span "Reservable" at bounding box center [910, 263] width 96 height 13
click at [925, 70] on span "Policies" at bounding box center [929, 71] width 20 height 7
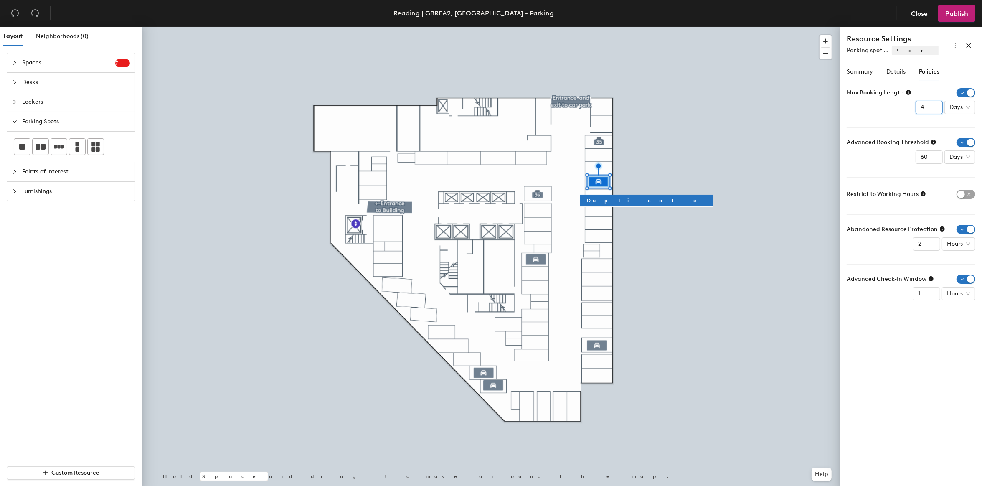
click at [934, 109] on input "4" at bounding box center [928, 107] width 27 height 13
click at [934, 109] on input "3" at bounding box center [928, 107] width 27 height 13
click at [934, 109] on input "2" at bounding box center [928, 107] width 27 height 13
type input "1"
click at [934, 109] on input "1" at bounding box center [928, 107] width 27 height 13
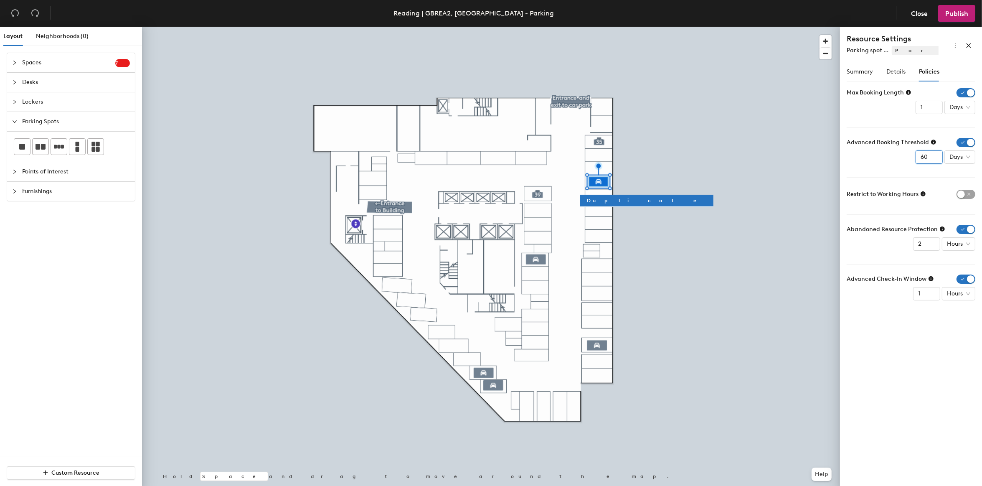
drag, startPoint x: 925, startPoint y: 157, endPoint x: 917, endPoint y: 156, distance: 8.0
click at [917, 156] on input "60" at bounding box center [928, 156] width 27 height 13
click at [953, 156] on span "Days" at bounding box center [959, 157] width 21 height 13
type input "2"
click at [967, 210] on div "Weeks" at bounding box center [962, 214] width 22 height 9
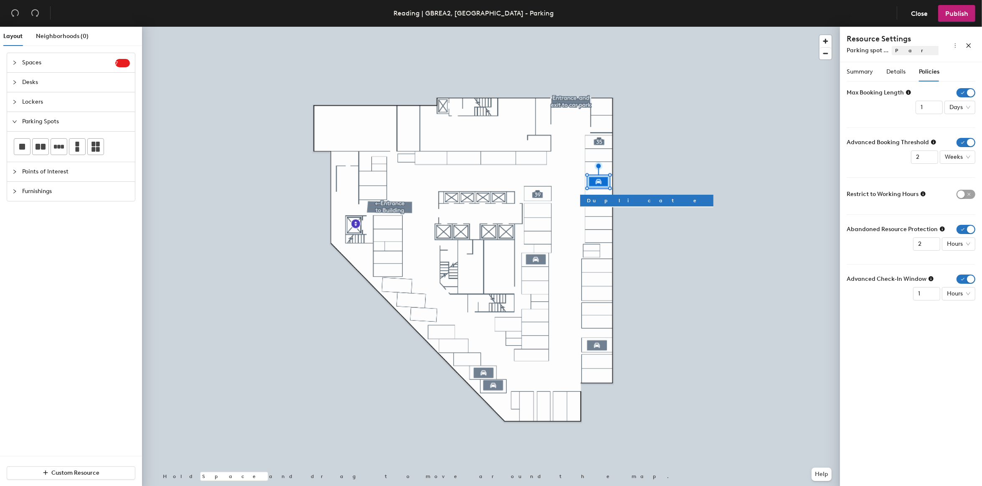
type input "1"
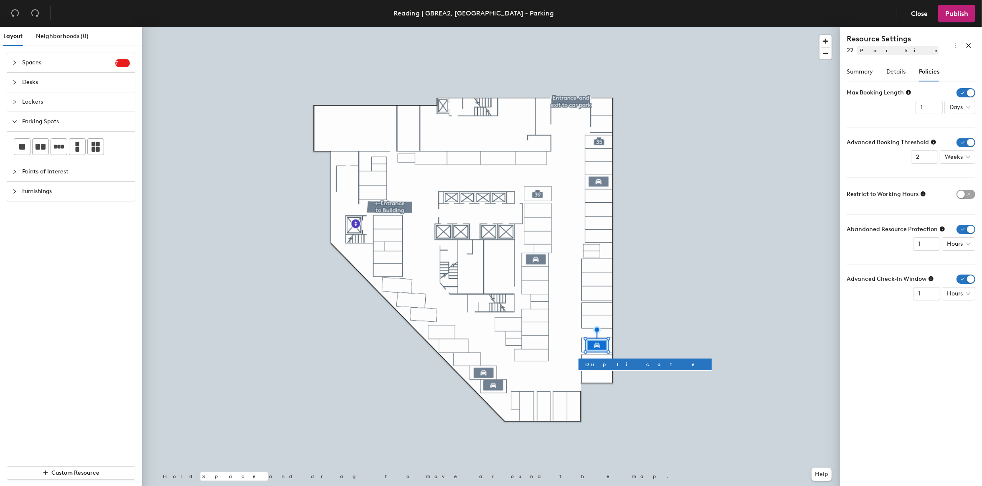
click at [626, 27] on div at bounding box center [491, 27] width 698 height 0
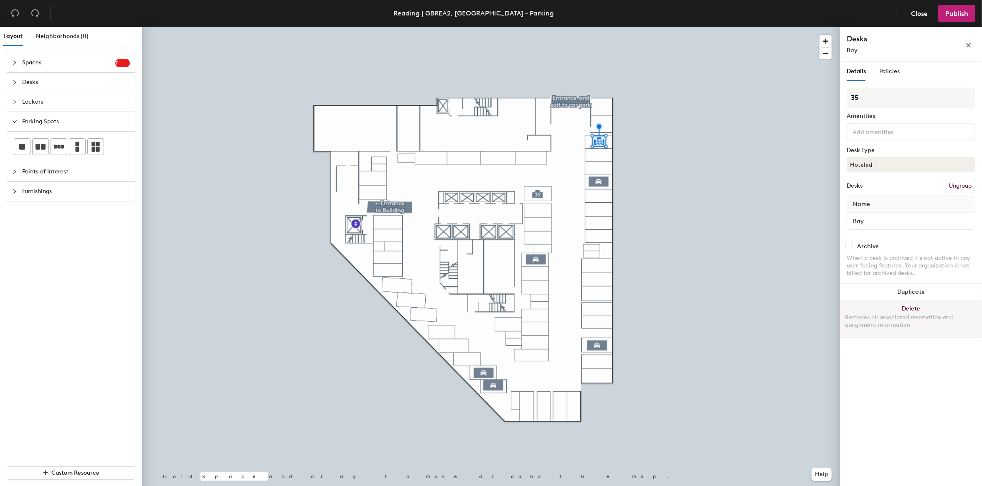
click at [913, 304] on button "Delete Removes all associated reservation and assignment information" at bounding box center [911, 318] width 142 height 37
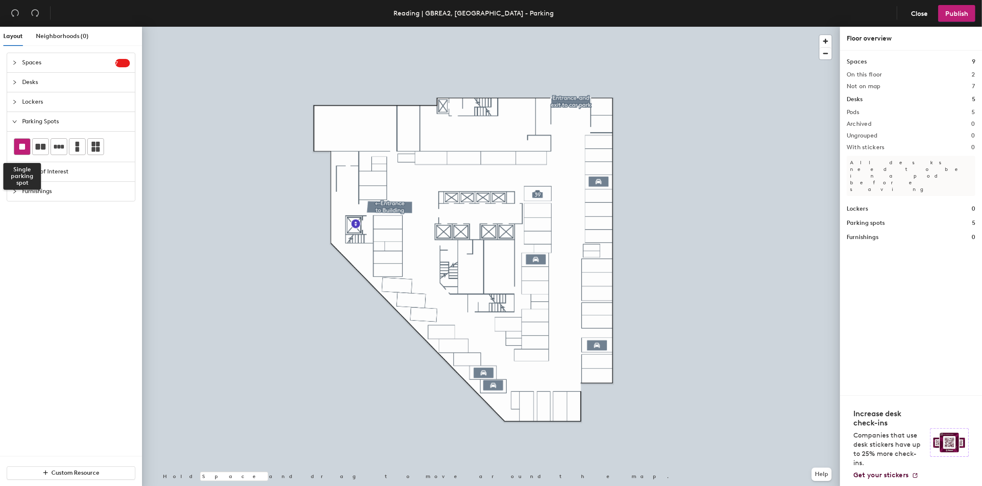
click at [25, 153] on div at bounding box center [22, 147] width 16 height 16
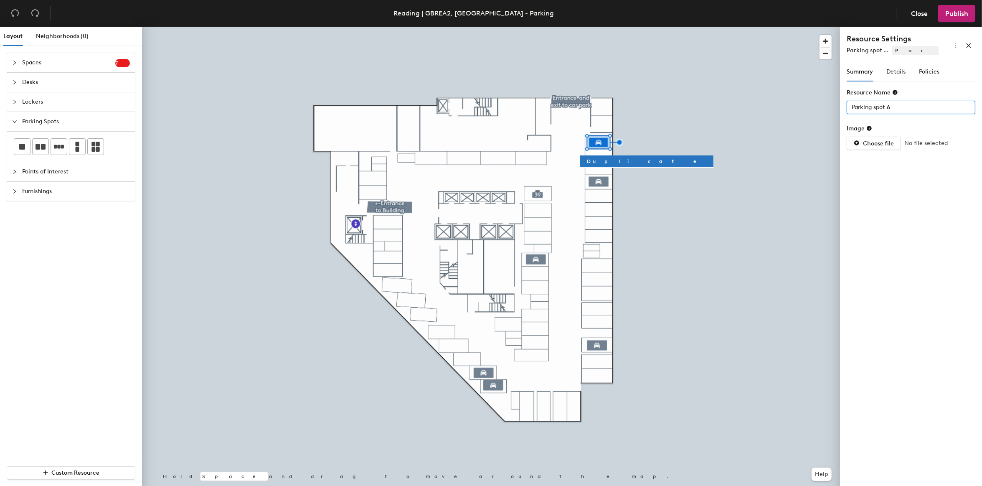
click at [892, 108] on input "Parking spot 6" at bounding box center [911, 107] width 129 height 13
click at [892, 107] on input "Parking spot 6" at bounding box center [911, 107] width 129 height 13
type input "Parking spot 35"
click at [900, 74] on span "Details" at bounding box center [895, 71] width 19 height 7
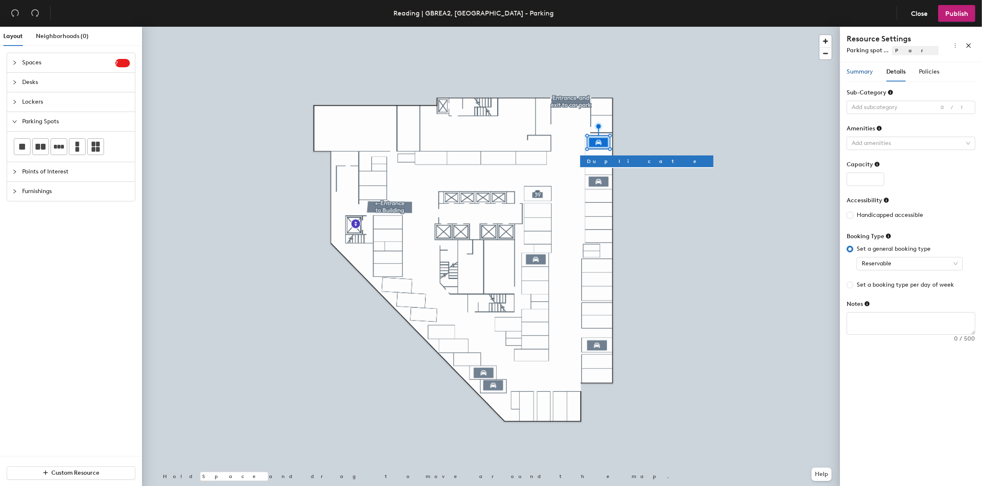
click at [867, 73] on span "Summary" at bounding box center [860, 71] width 26 height 7
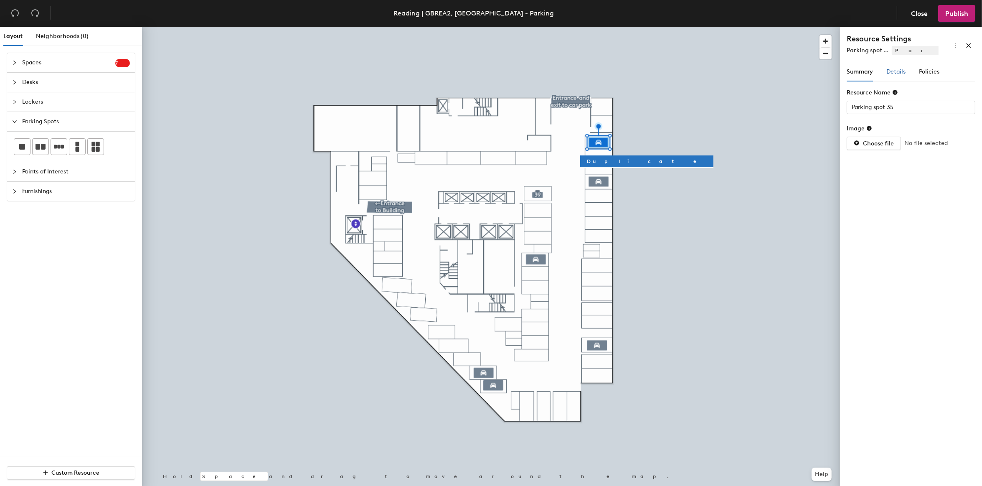
click at [897, 70] on span "Details" at bounding box center [895, 71] width 19 height 7
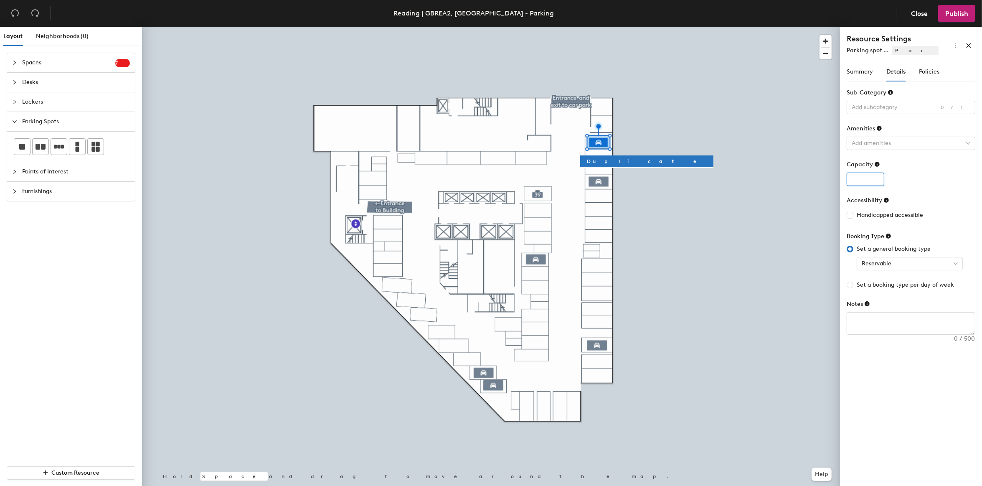
type input "1"
click at [875, 177] on input "1" at bounding box center [866, 178] width 38 height 13
click at [878, 106] on div at bounding box center [906, 107] width 117 height 12
click at [878, 159] on div "Standard" at bounding box center [910, 158] width 115 height 12
click at [930, 71] on span "Policies" at bounding box center [929, 71] width 20 height 7
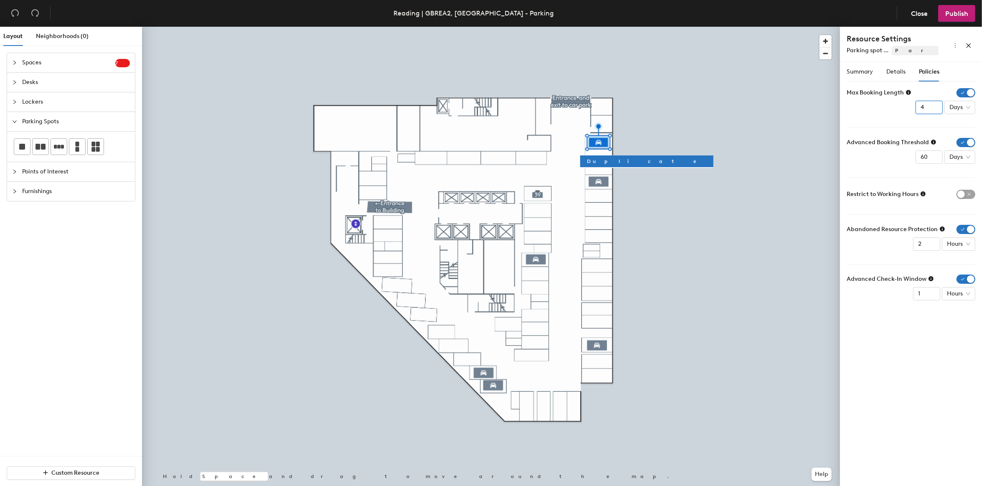
click at [934, 109] on input "4" at bounding box center [928, 107] width 27 height 13
click at [934, 109] on input "3" at bounding box center [928, 107] width 27 height 13
click at [934, 109] on input "2" at bounding box center [928, 107] width 27 height 13
type input "1"
click at [934, 109] on input "1" at bounding box center [928, 107] width 27 height 13
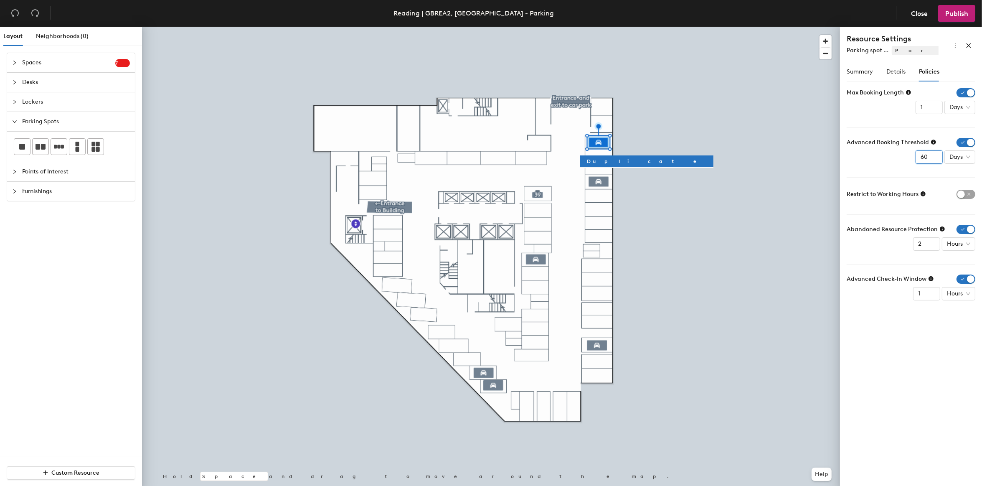
click at [923, 157] on input "60" at bounding box center [928, 156] width 27 height 13
drag, startPoint x: 926, startPoint y: 157, endPoint x: 915, endPoint y: 157, distance: 10.4
click at [915, 157] on input "60" at bounding box center [928, 156] width 27 height 13
type input "2"
click at [931, 247] on input "1" at bounding box center [926, 243] width 27 height 13
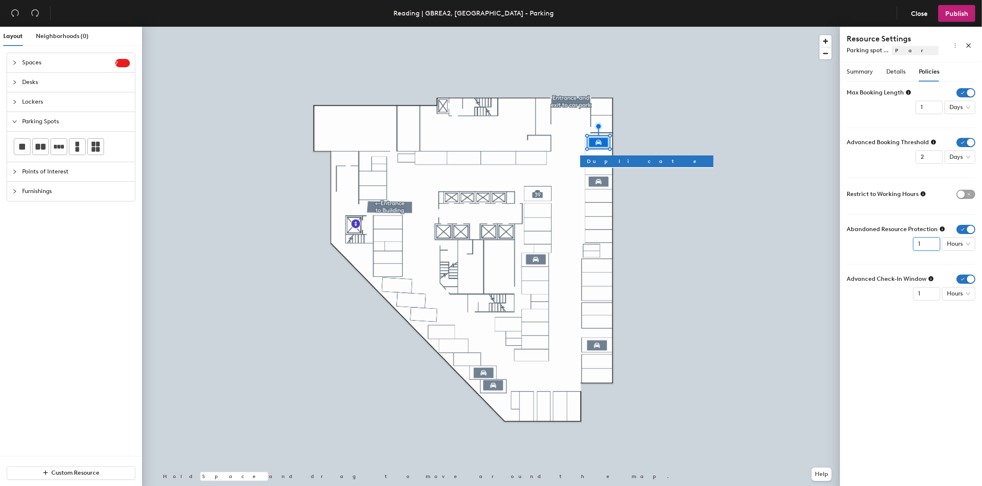
type input "2"
click at [932, 239] on input "2" at bounding box center [926, 243] width 27 height 13
click at [958, 10] on span "Publish" at bounding box center [956, 14] width 23 height 8
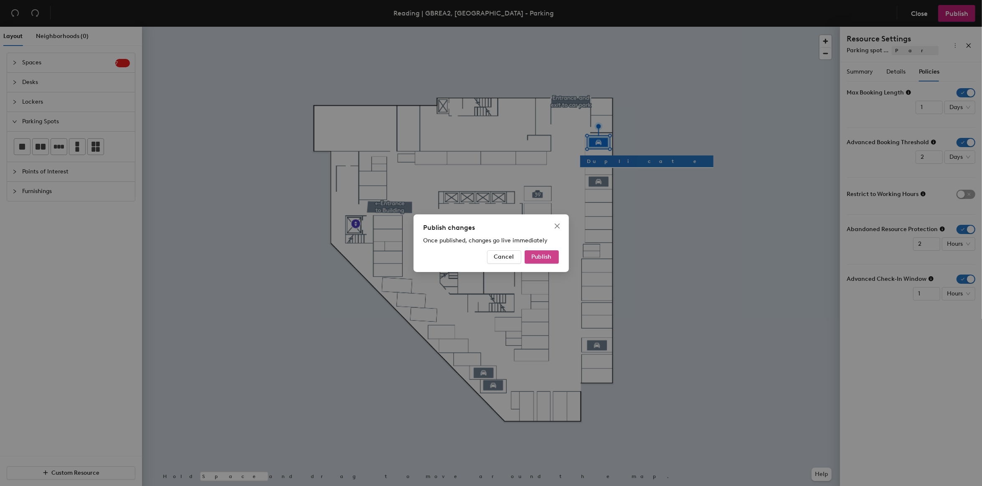
click at [556, 254] on button "Publish" at bounding box center [542, 256] width 34 height 13
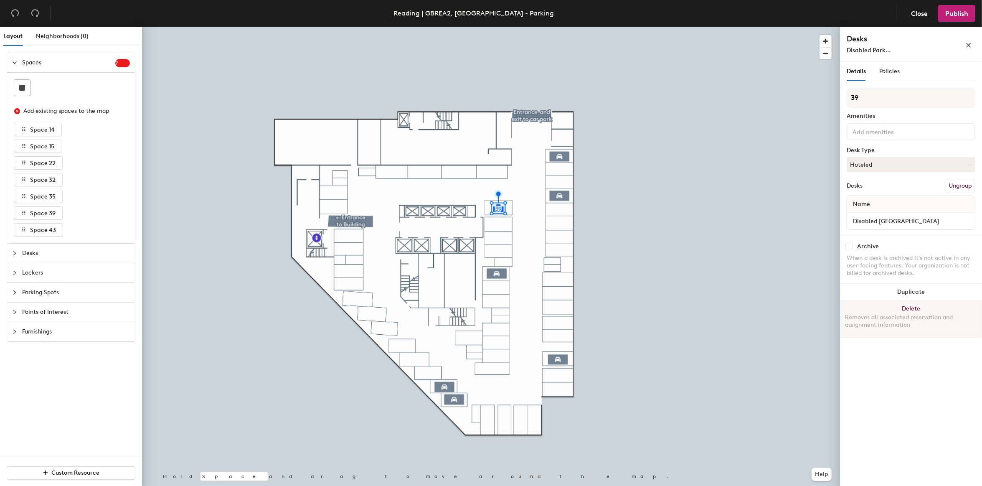
click at [913, 308] on button "Delete Removes all associated reservation and assignment information" at bounding box center [911, 318] width 142 height 37
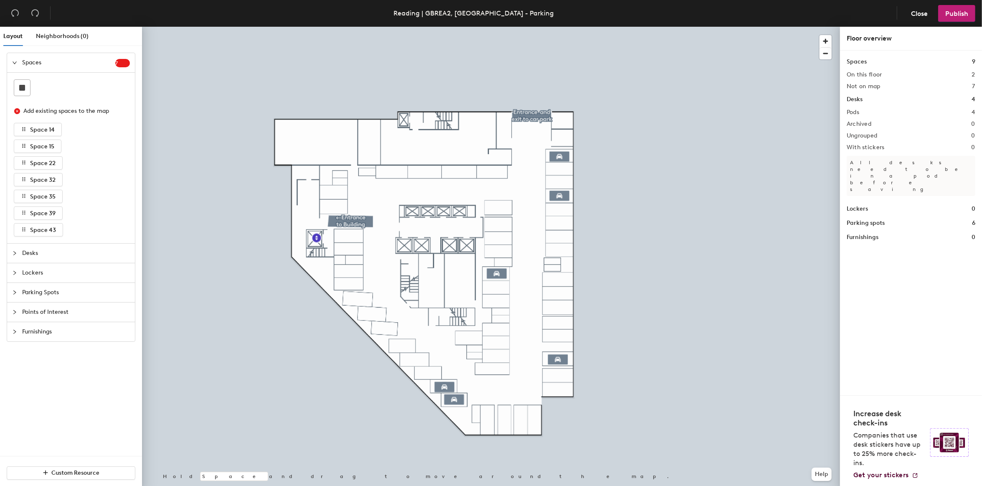
click at [17, 293] on icon "collapsed" at bounding box center [14, 292] width 5 height 5
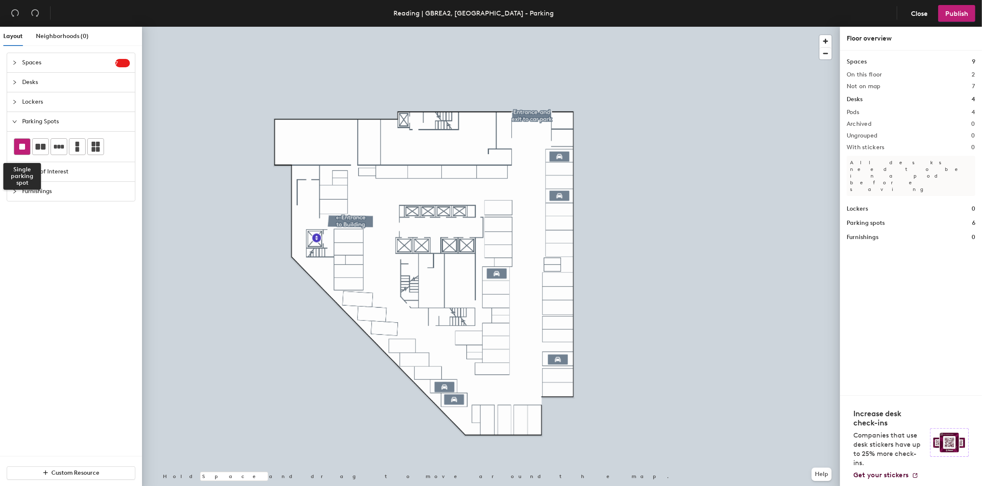
click at [22, 144] on icon at bounding box center [22, 147] width 6 height 6
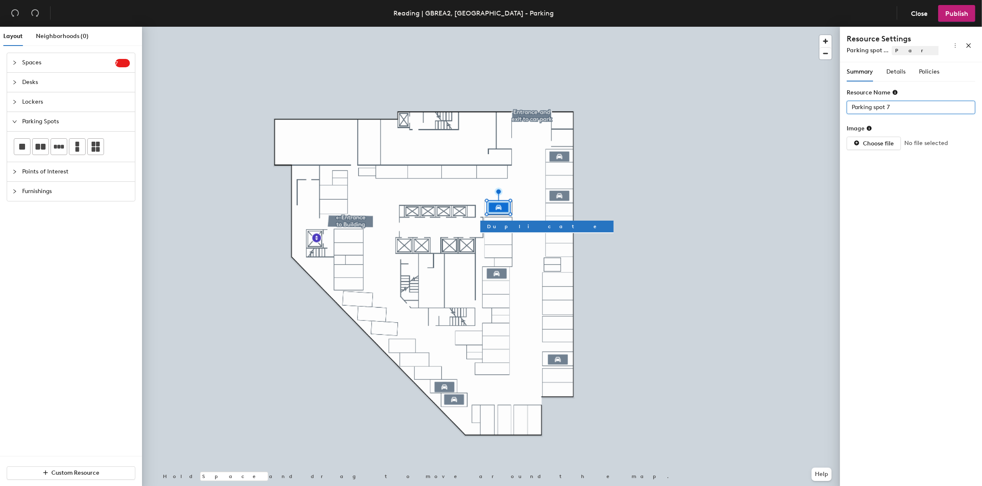
click at [894, 111] on input "Parking spot 7" at bounding box center [911, 107] width 129 height 13
click at [893, 111] on input "Parking spot 7" at bounding box center [911, 107] width 129 height 13
type input "Parking spot 39"
click at [894, 72] on span "Details" at bounding box center [895, 71] width 19 height 7
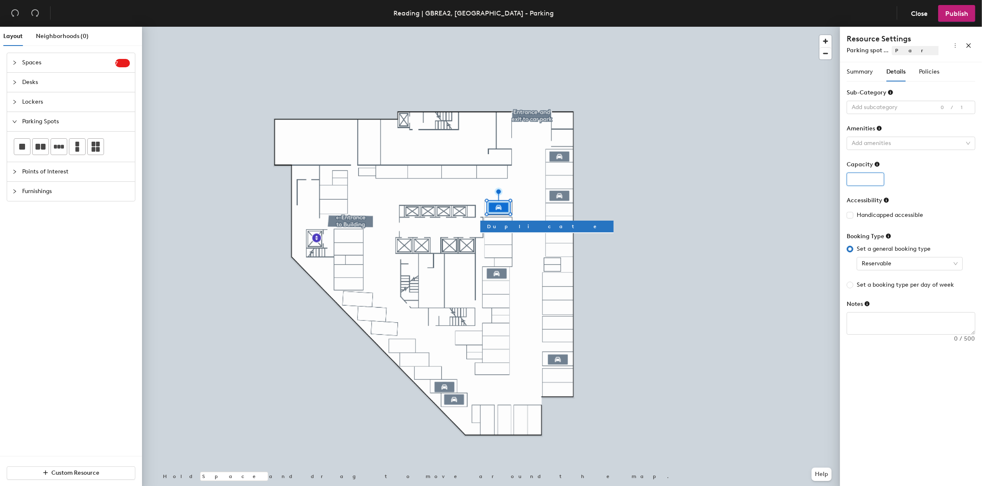
type input "1"
click at [877, 178] on input "1" at bounding box center [866, 178] width 38 height 13
click at [905, 143] on div at bounding box center [906, 143] width 117 height 12
click at [894, 145] on div at bounding box center [906, 143] width 117 height 12
click at [852, 218] on span at bounding box center [850, 215] width 7 height 7
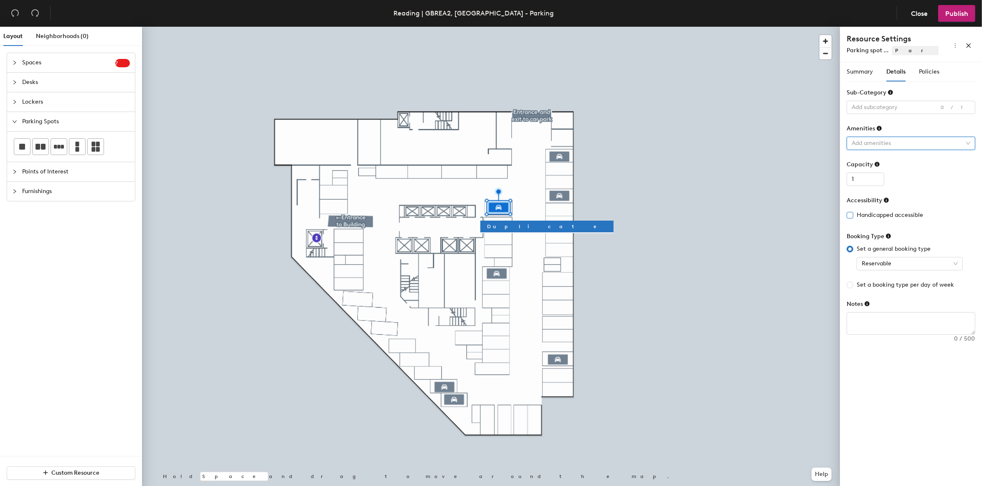
click at [852, 218] on input "Handicapped accessible" at bounding box center [850, 215] width 6 height 6
checkbox input "true"
click at [873, 109] on div at bounding box center [906, 107] width 117 height 12
click at [880, 139] on div "Handicapped accessible" at bounding box center [910, 142] width 115 height 12
click at [865, 76] on div "Summary" at bounding box center [860, 71] width 26 height 19
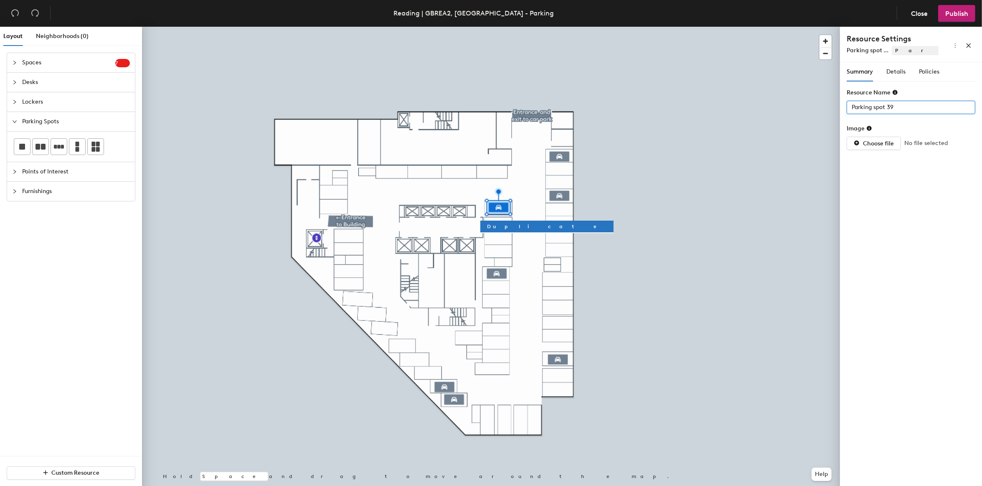
click at [852, 108] on input "Parking spot 39" at bounding box center [911, 107] width 129 height 13
click at [851, 108] on input "Parking spot 39" at bounding box center [911, 107] width 129 height 13
type input "Disabled Parking spot 39"
click at [918, 69] on div "Summary Details Policies" at bounding box center [893, 71] width 93 height 19
click at [923, 78] on div "Policies" at bounding box center [929, 71] width 20 height 19
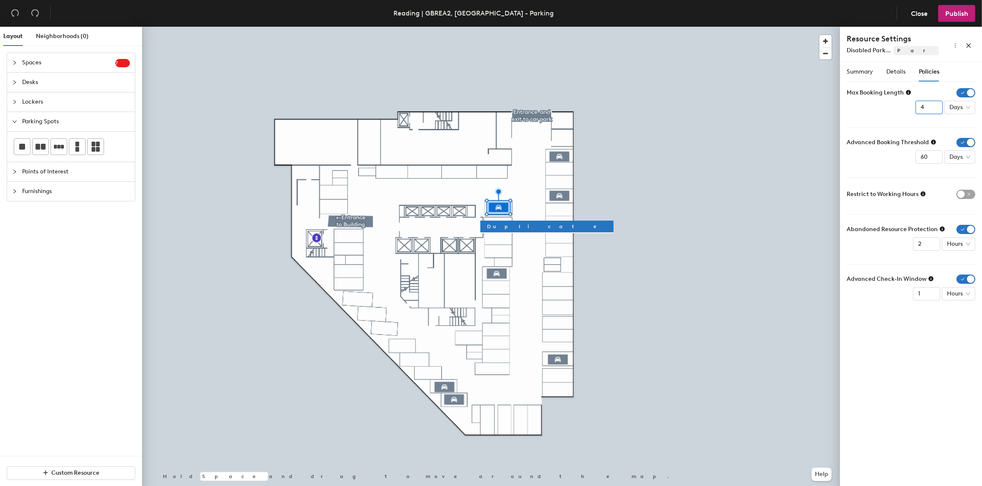
click at [932, 110] on input "4" at bounding box center [928, 107] width 27 height 13
click at [933, 109] on input "3" at bounding box center [928, 107] width 27 height 13
click at [933, 109] on input "2" at bounding box center [928, 107] width 27 height 13
type input "1"
click at [933, 109] on input "1" at bounding box center [928, 107] width 27 height 13
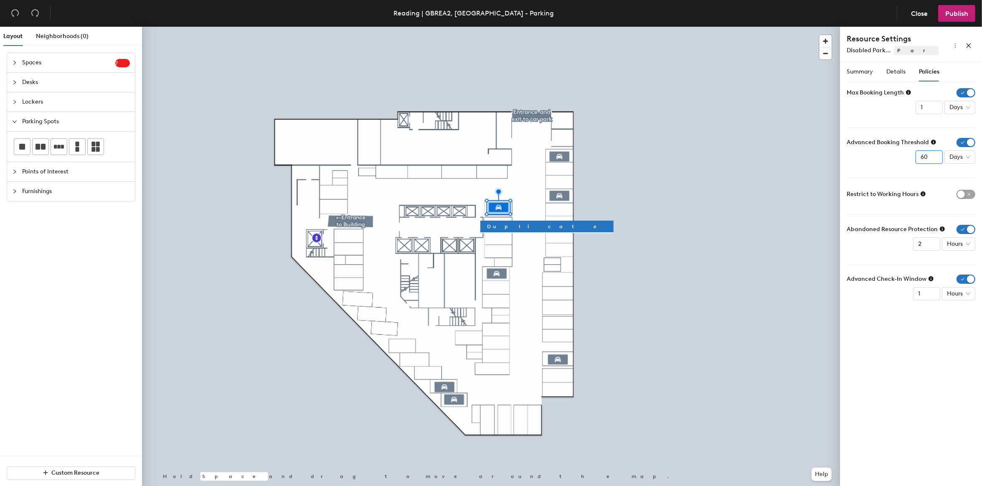
drag, startPoint x: 928, startPoint y: 156, endPoint x: 915, endPoint y: 157, distance: 13.8
click at [915, 157] on div "Advanced Booking Threshold 60 Days" at bounding box center [911, 151] width 129 height 26
type input "2"
click at [963, 164] on form "Max Booking Length 1 Days Advanced Booking Threshold 2 Days Restrict to Working…" at bounding box center [911, 194] width 129 height 212
click at [963, 160] on span "Days" at bounding box center [959, 157] width 21 height 13
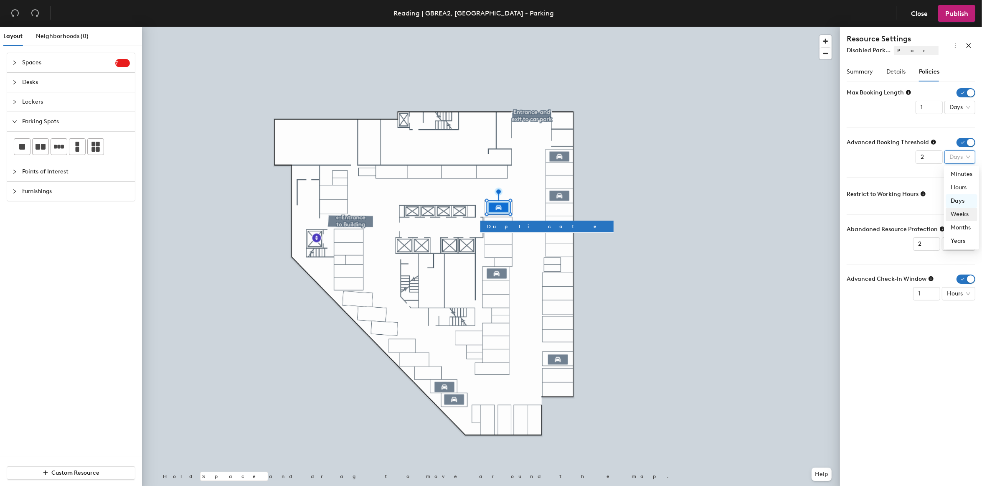
click at [965, 215] on div "Weeks" at bounding box center [962, 214] width 22 height 9
click at [947, 13] on span "Publish" at bounding box center [956, 14] width 23 height 8
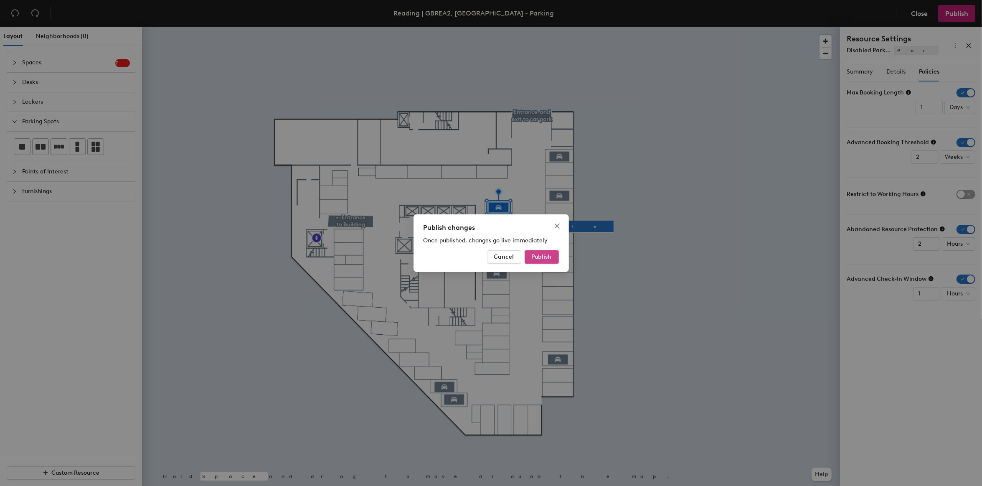
click at [552, 253] on button "Publish" at bounding box center [542, 256] width 34 height 13
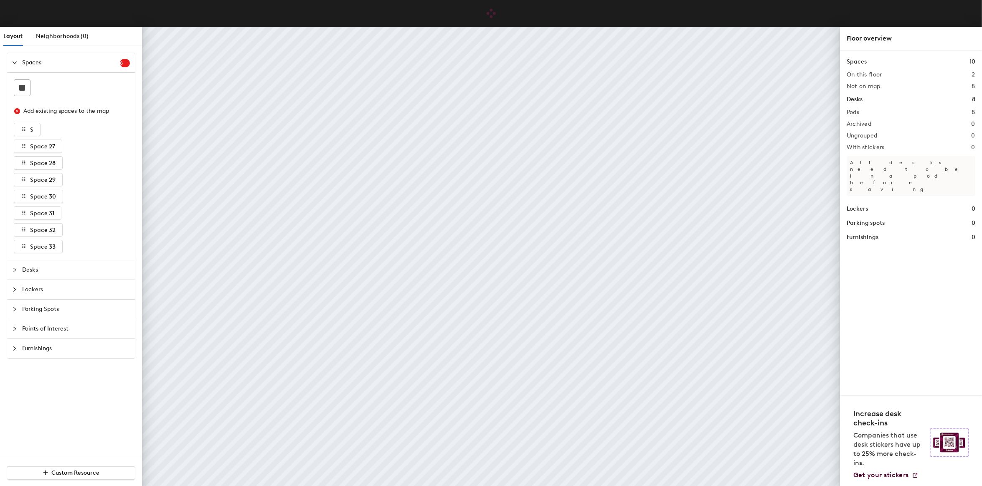
click at [17, 63] on div at bounding box center [17, 62] width 10 height 9
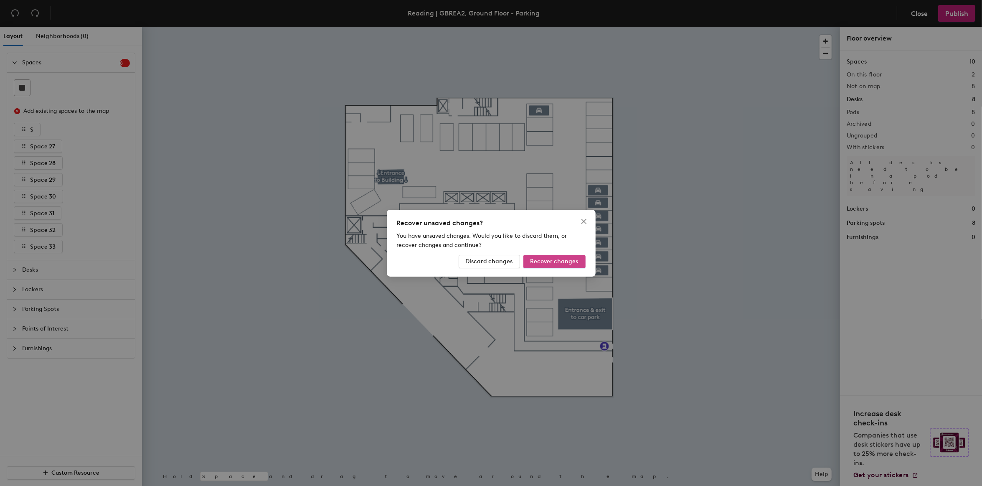
click at [576, 262] on span "Recover changes" at bounding box center [554, 261] width 48 height 7
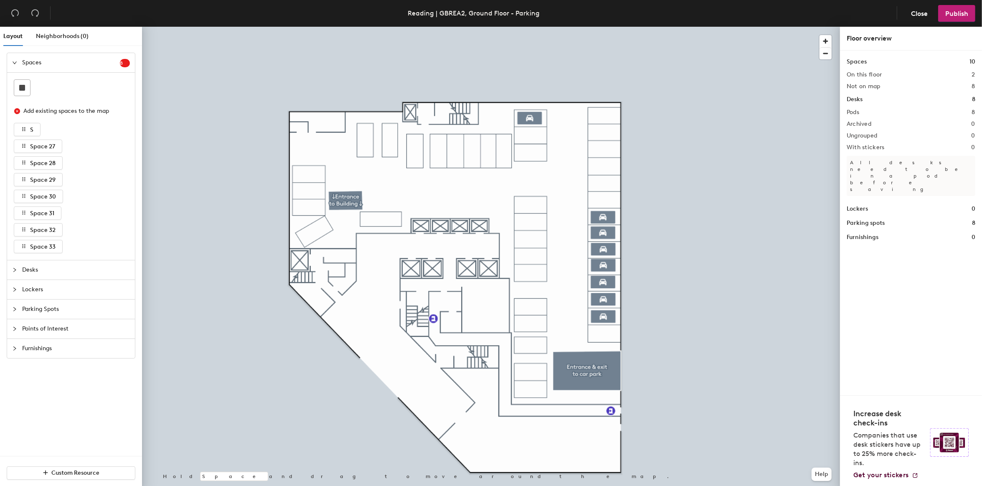
click at [17, 62] on div at bounding box center [17, 62] width 10 height 9
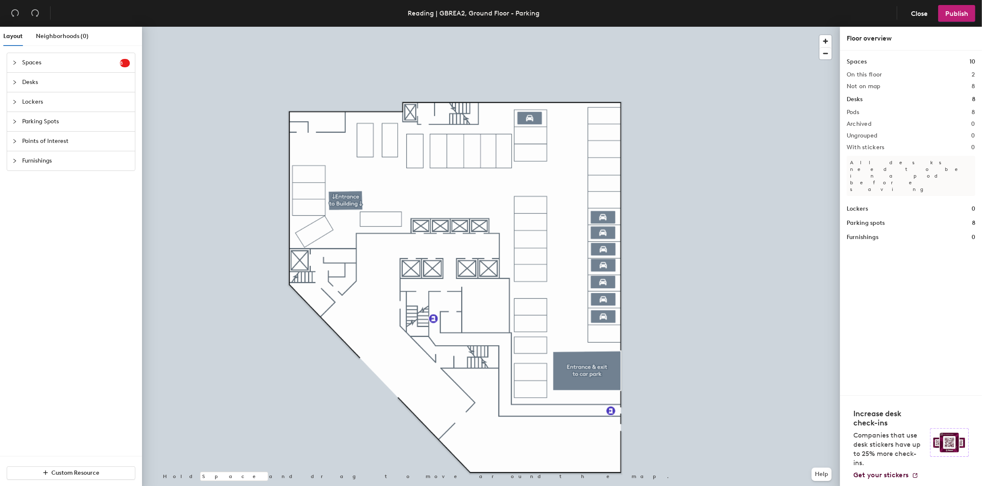
click at [11, 123] on div "Parking Spots" at bounding box center [71, 121] width 128 height 19
click at [16, 120] on icon "expanded" at bounding box center [14, 121] width 5 height 5
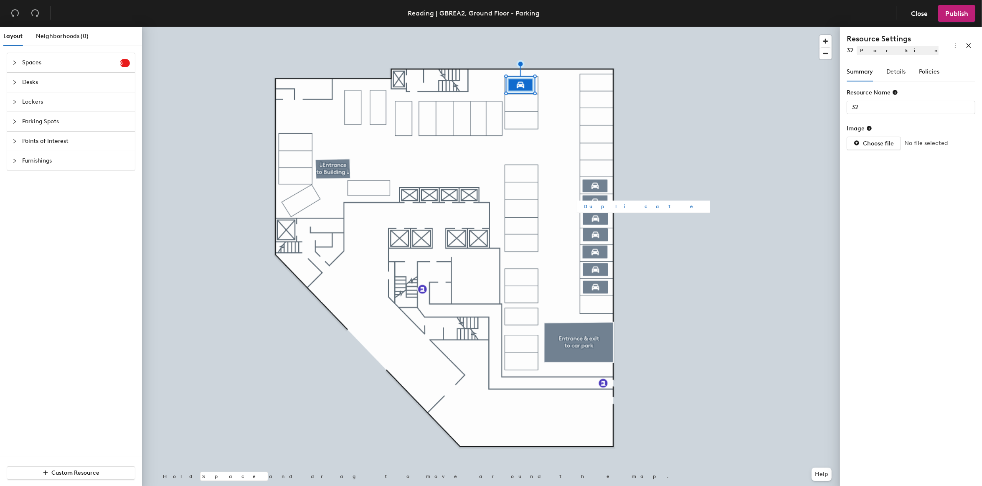
click at [610, 205] on button "Duplicate" at bounding box center [643, 206] width 133 height 12
type input "Parking spot 9"
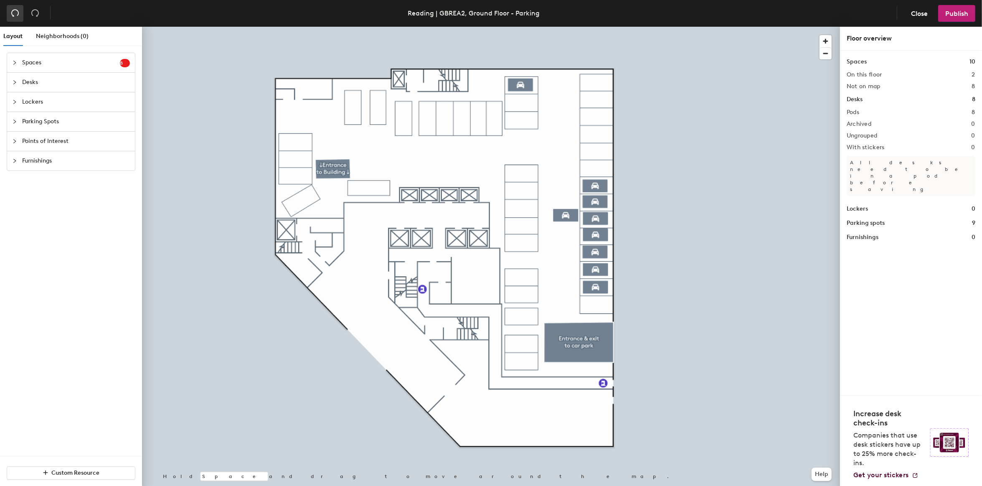
click at [15, 15] on icon "undo" at bounding box center [15, 13] width 8 height 8
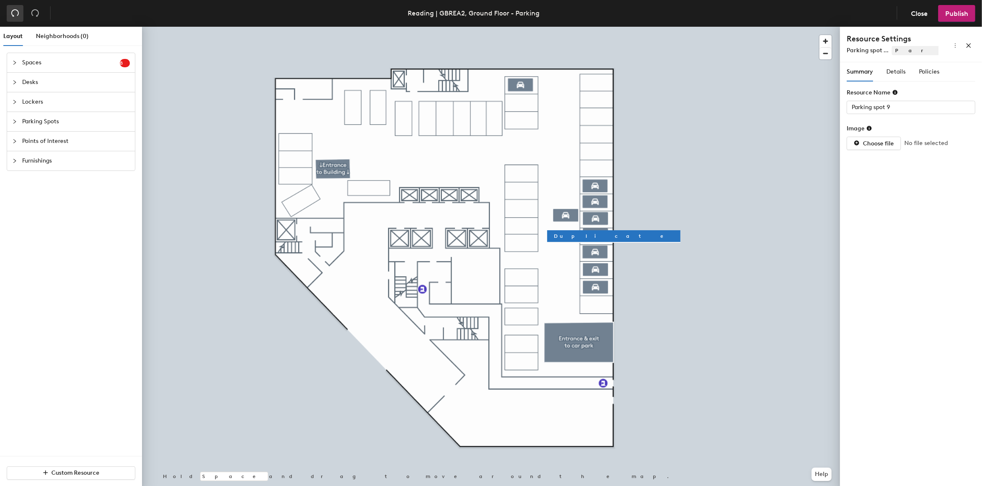
click at [15, 15] on icon "undo" at bounding box center [15, 13] width 8 height 8
type input "32"
